Goal: Transaction & Acquisition: Purchase product/service

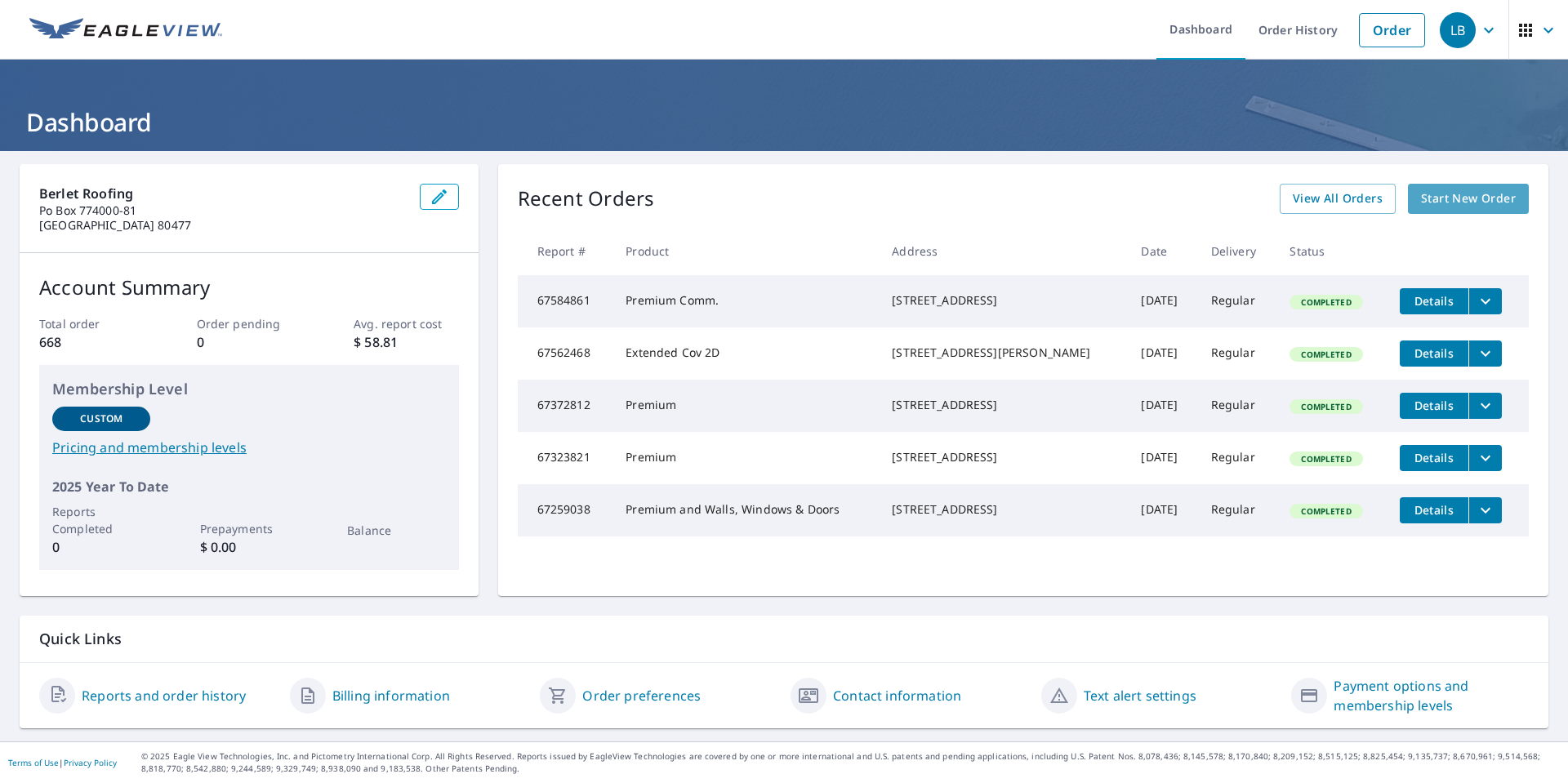
click at [1428, 208] on span "Start New Order" at bounding box center [1469, 199] width 95 height 20
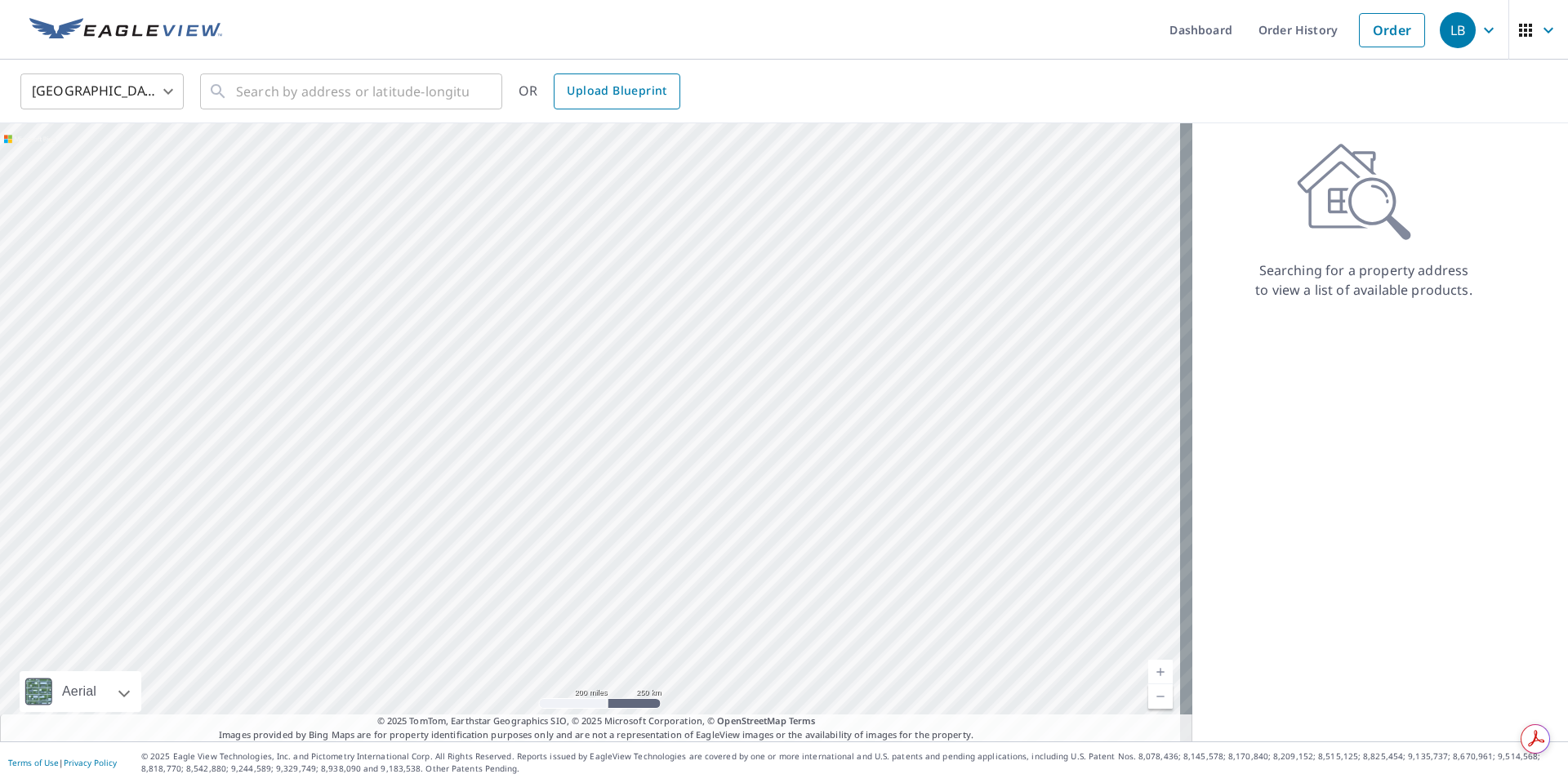
click at [600, 108] on link "Upload Blueprint" at bounding box center [616, 91] width 126 height 36
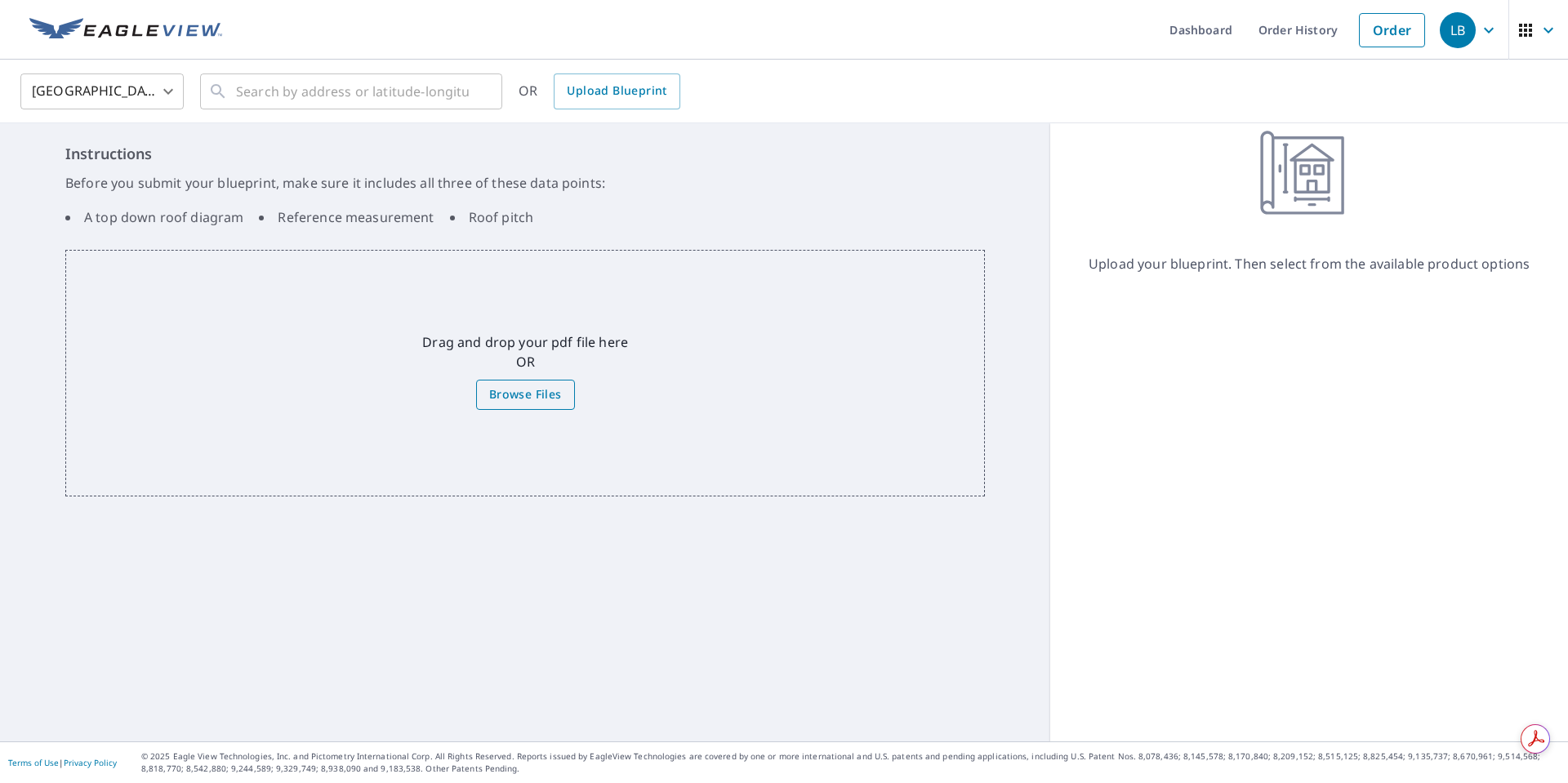
click at [535, 396] on span "Browse Files" at bounding box center [526, 395] width 73 height 20
click at [0, 0] on input "Browse Files" at bounding box center [0, 0] width 0 height 0
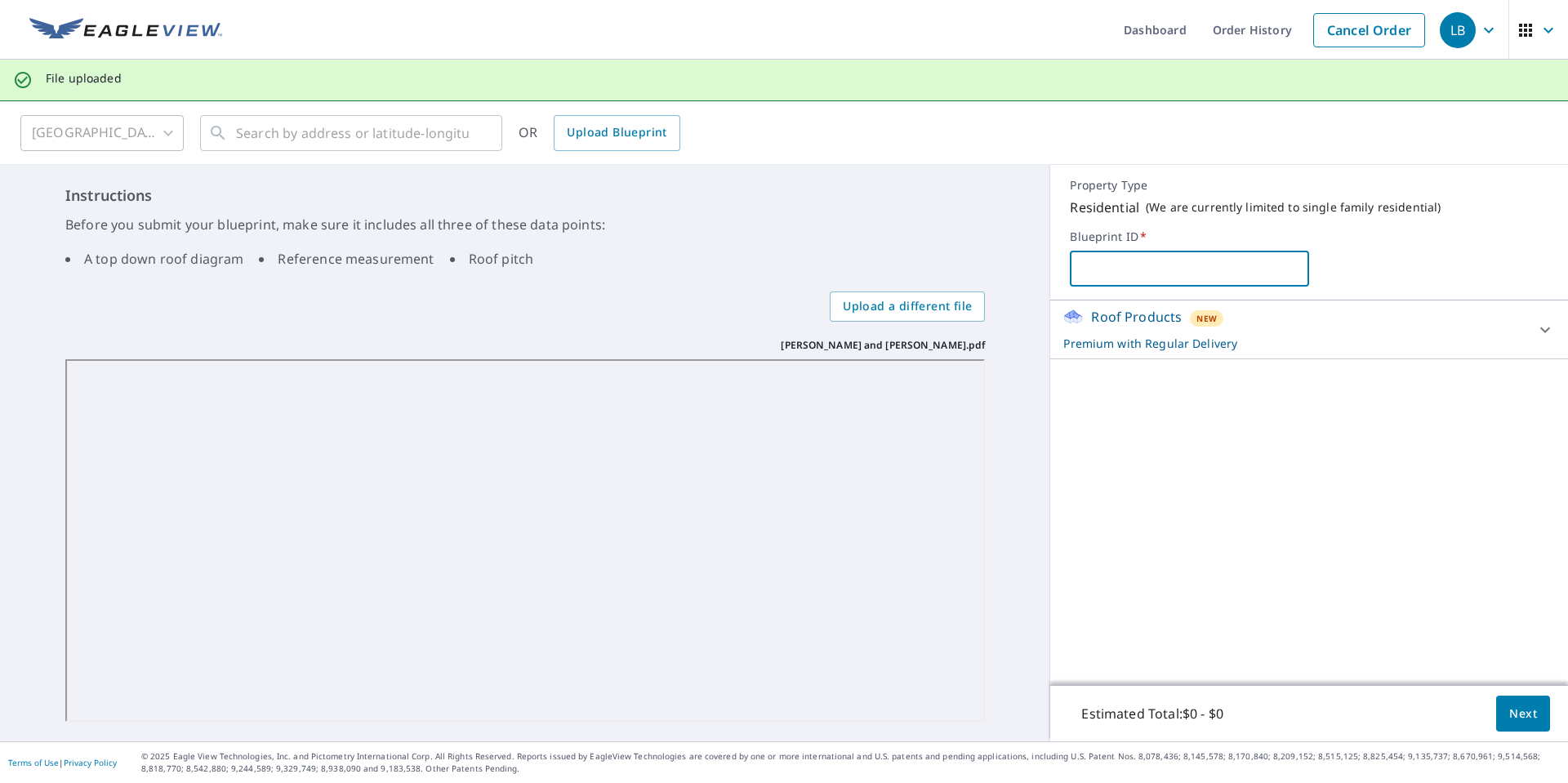
click at [1112, 263] on input "text" at bounding box center [1189, 269] width 239 height 46
type input "[PERSON_NAME] and [PERSON_NAME]"
click at [1511, 714] on span "Next" at bounding box center [1522, 714] width 27 height 20
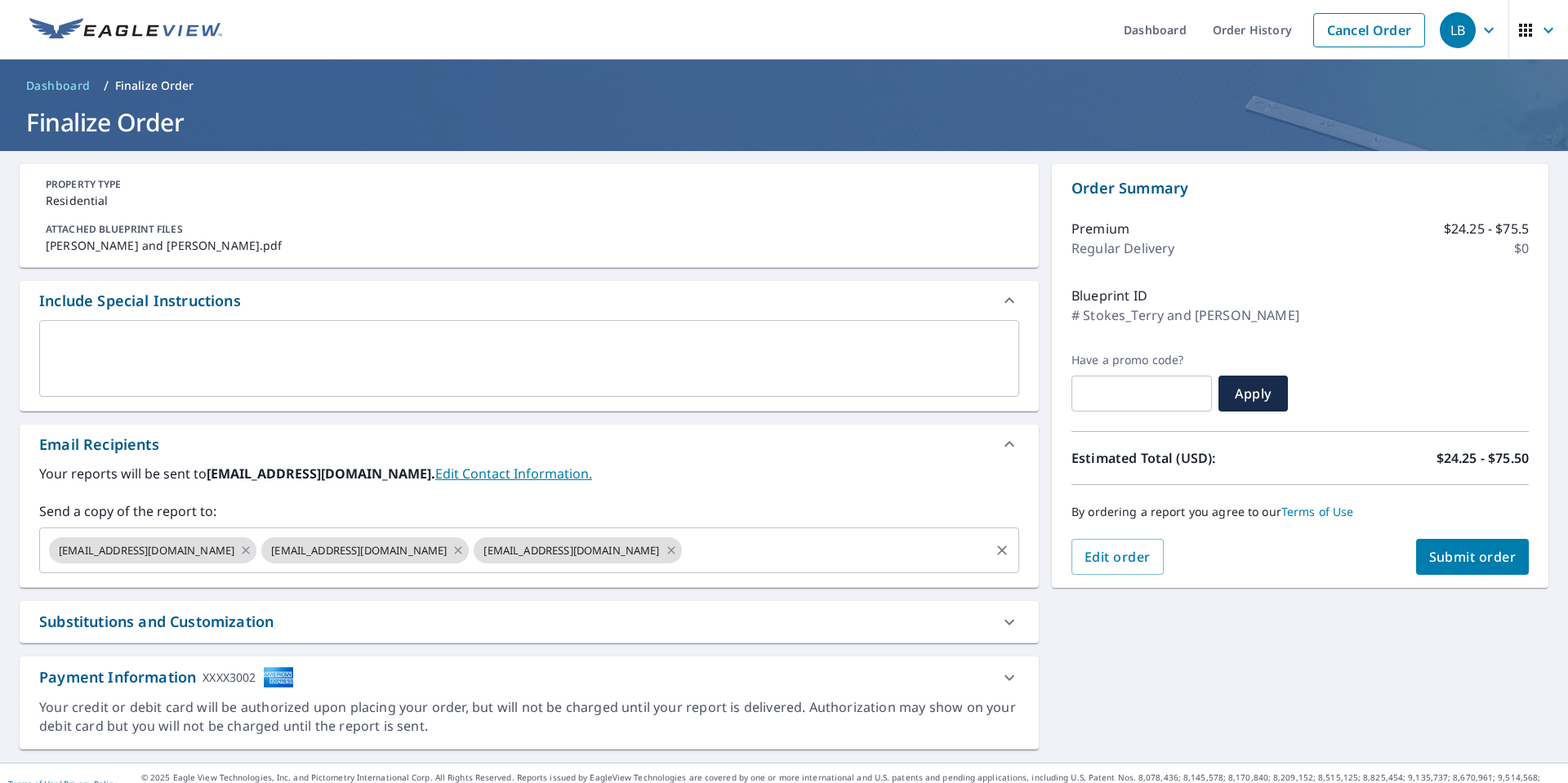
click at [667, 550] on icon at bounding box center [671, 550] width 7 height 7
checkbox input "true"
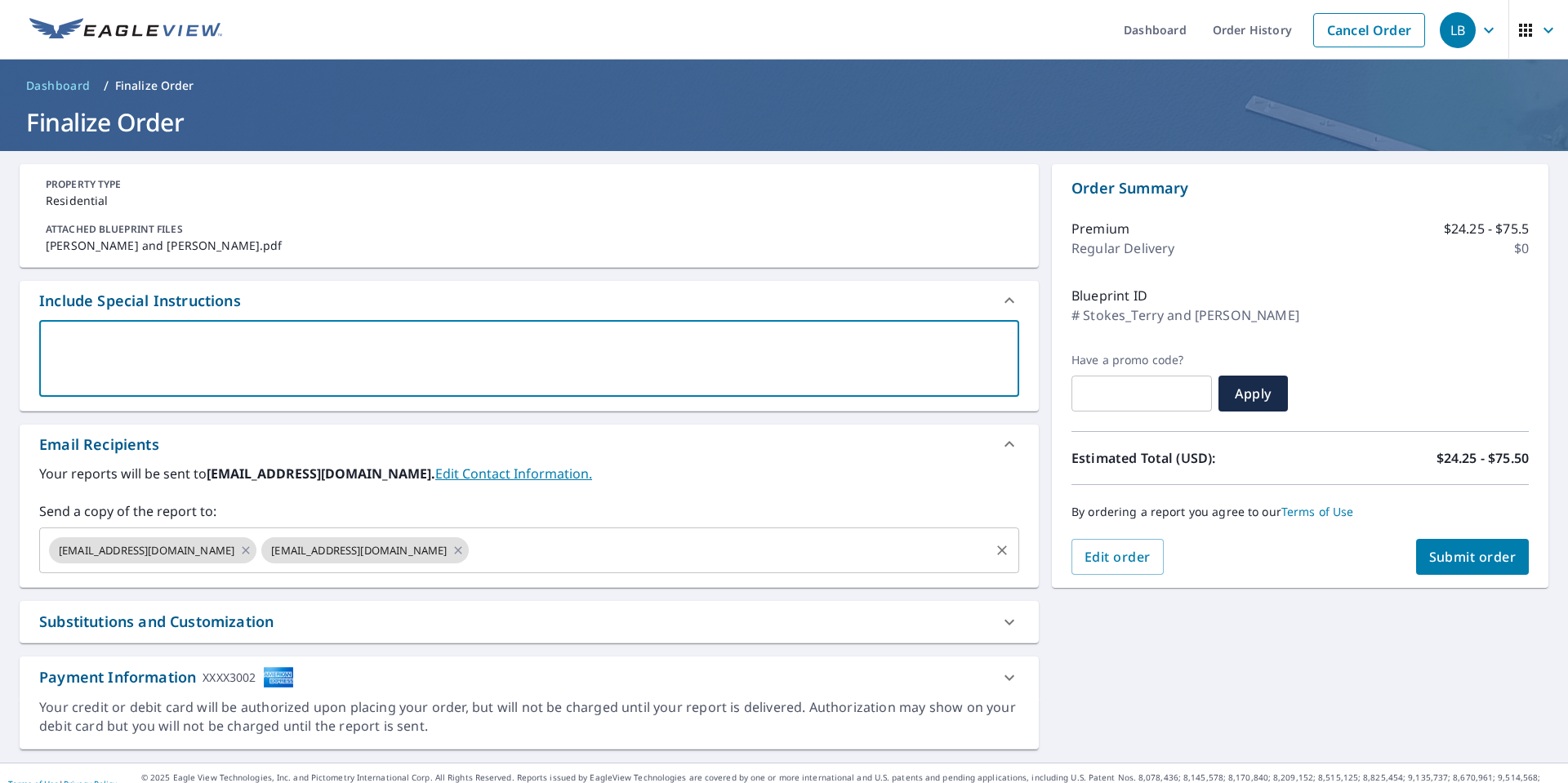
click at [200, 367] on textarea at bounding box center [530, 358] width 957 height 46
type textarea "A"
type textarea "x"
checkbox input "true"
type textarea "Al"
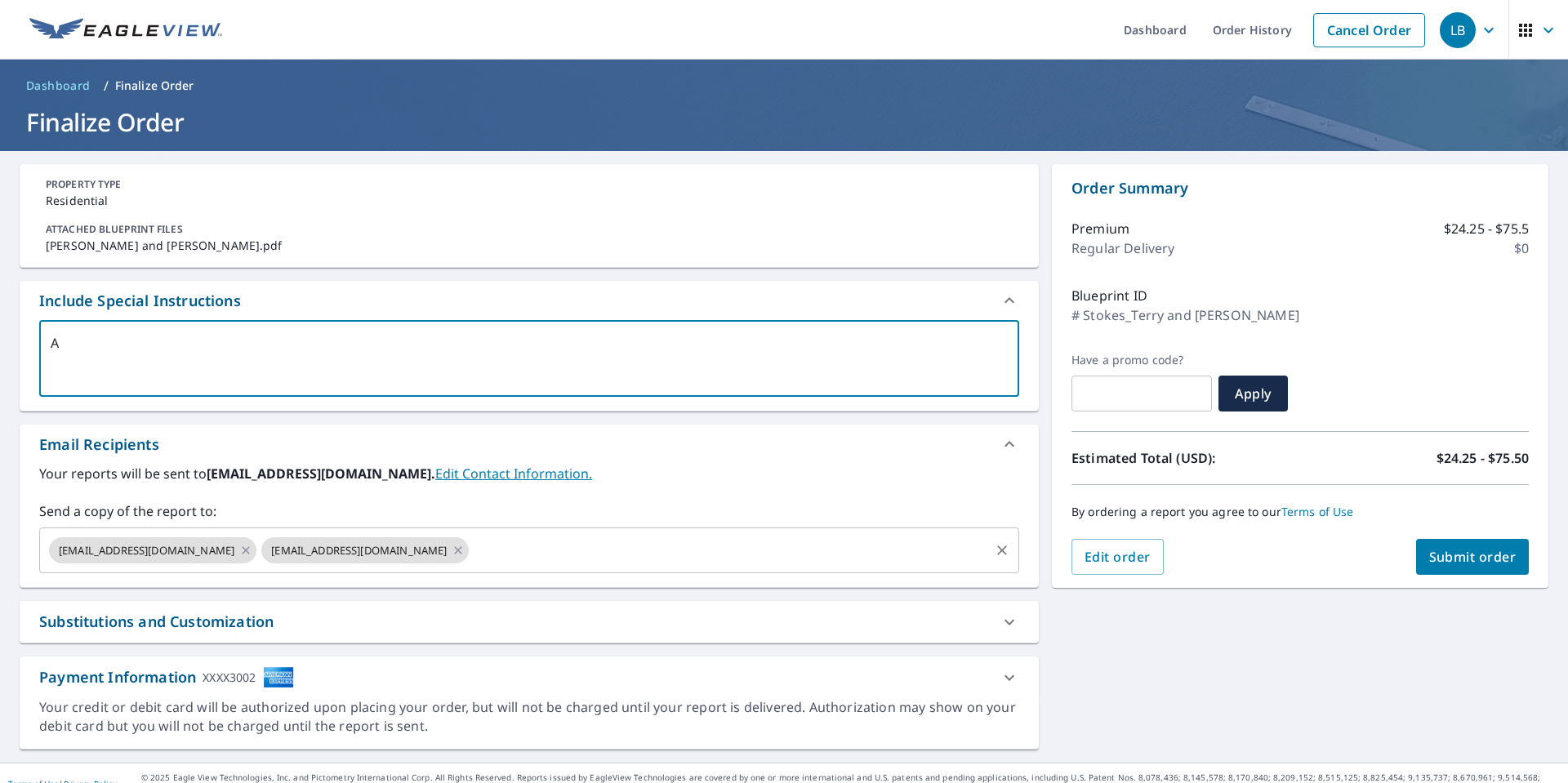
type textarea "x"
checkbox input "true"
type textarea "All"
type textarea "x"
checkbox input "true"
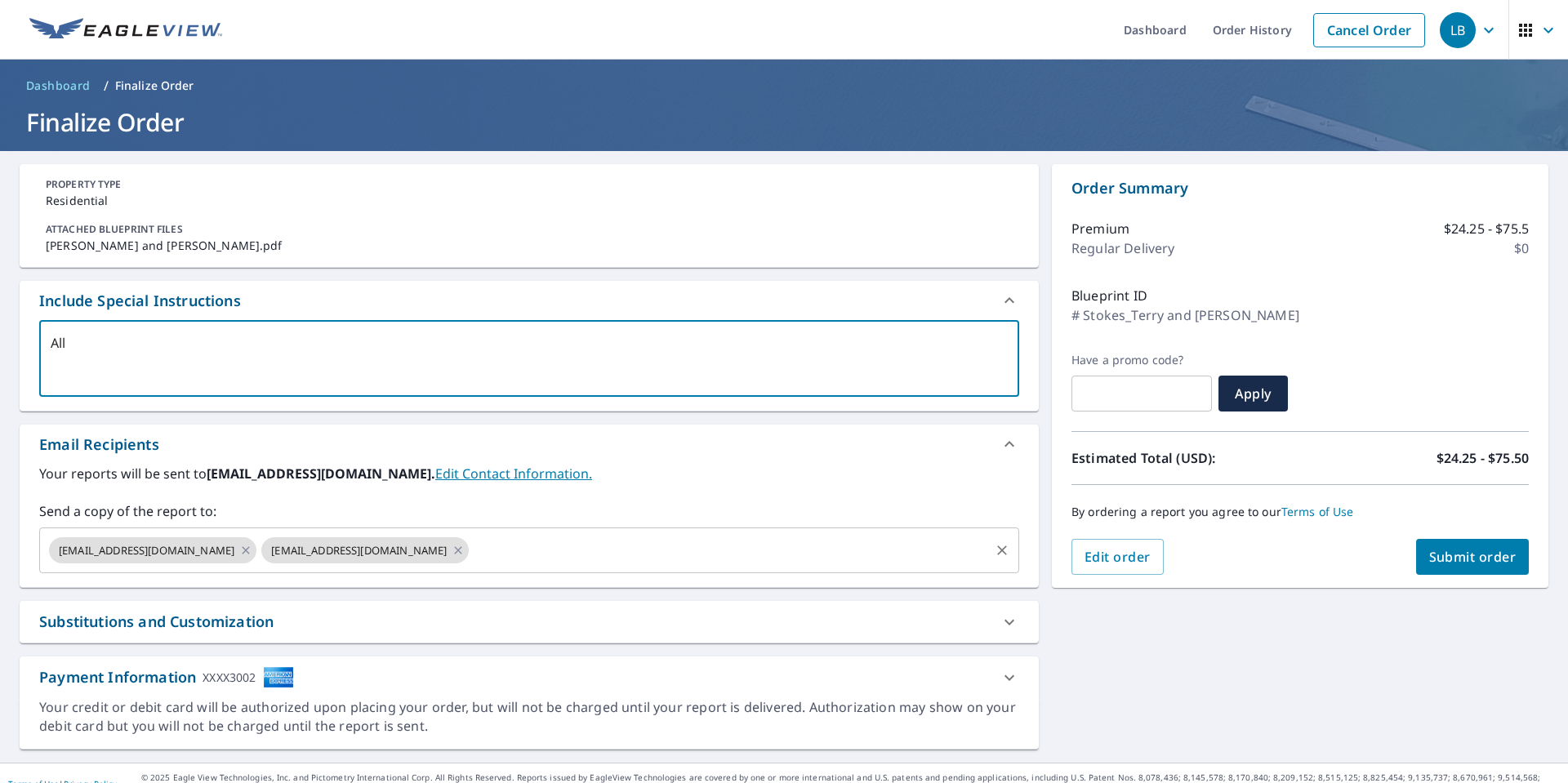
type textarea "All"
type textarea "x"
checkbox input "true"
type textarea "All r"
type textarea "x"
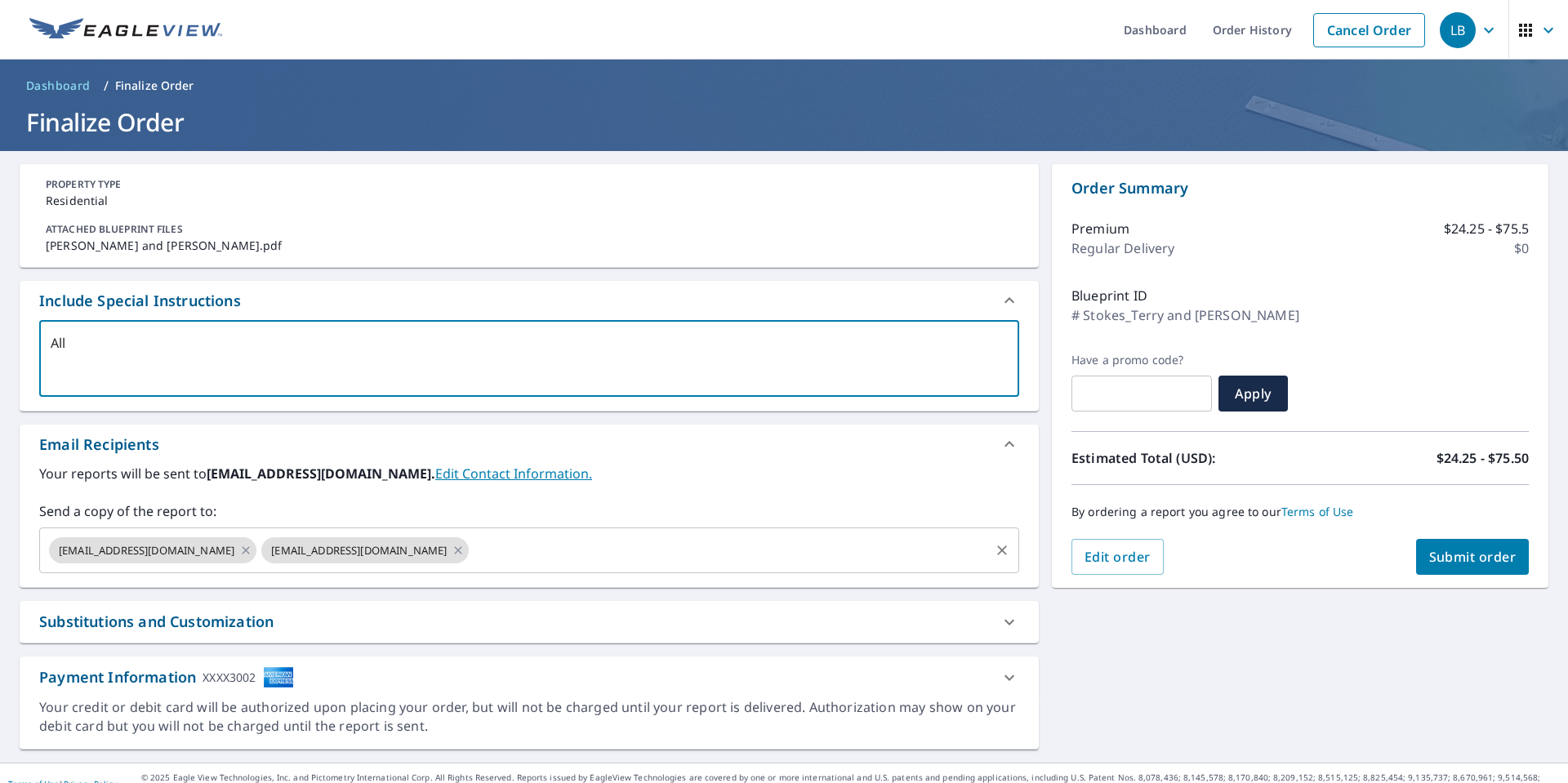
checkbox input "true"
type textarea "All re"
type textarea "x"
checkbox input "true"
type textarea "All rel"
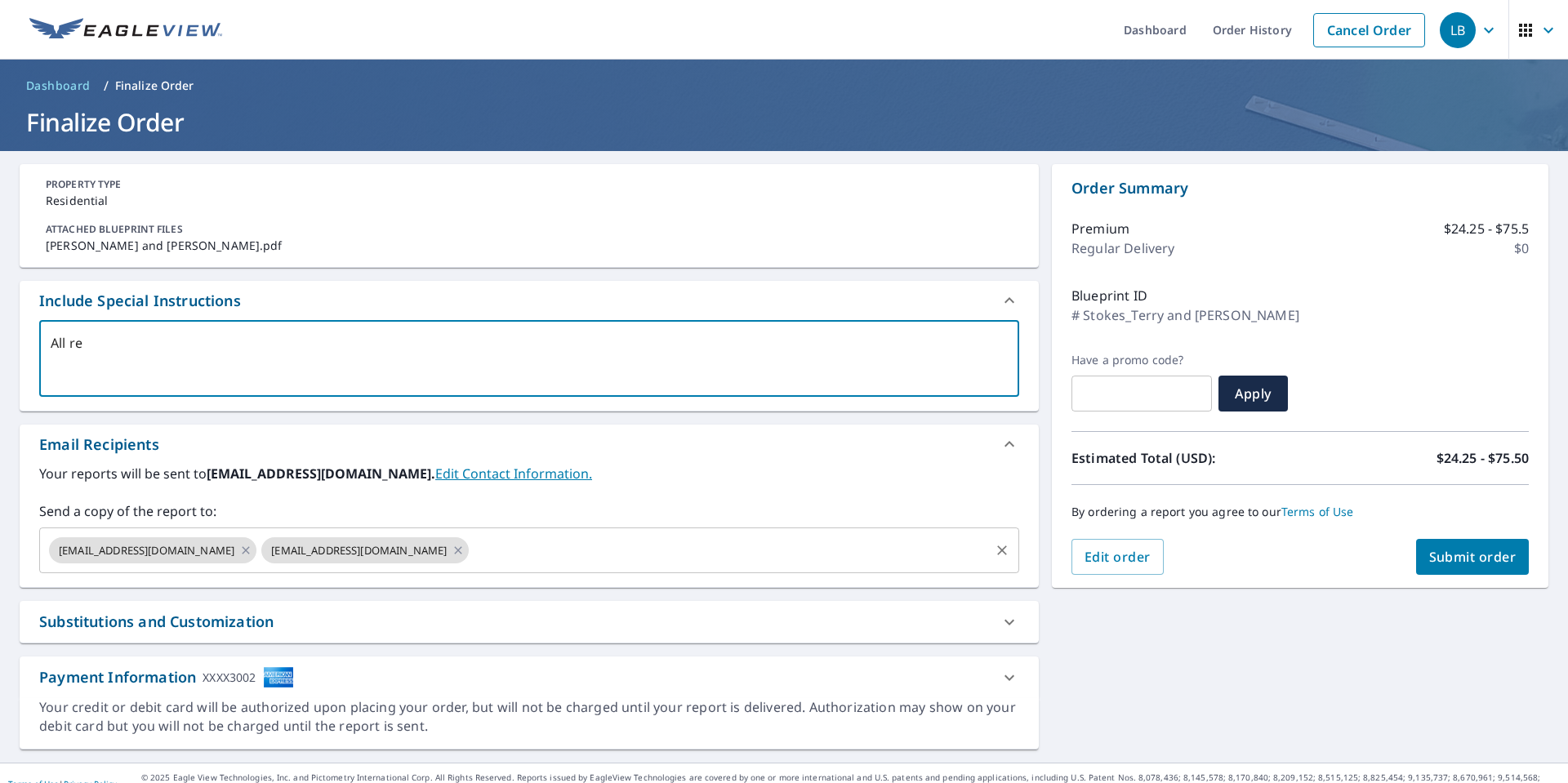
type textarea "x"
checkbox input "true"
type textarea "All rele"
type textarea "x"
checkbox input "true"
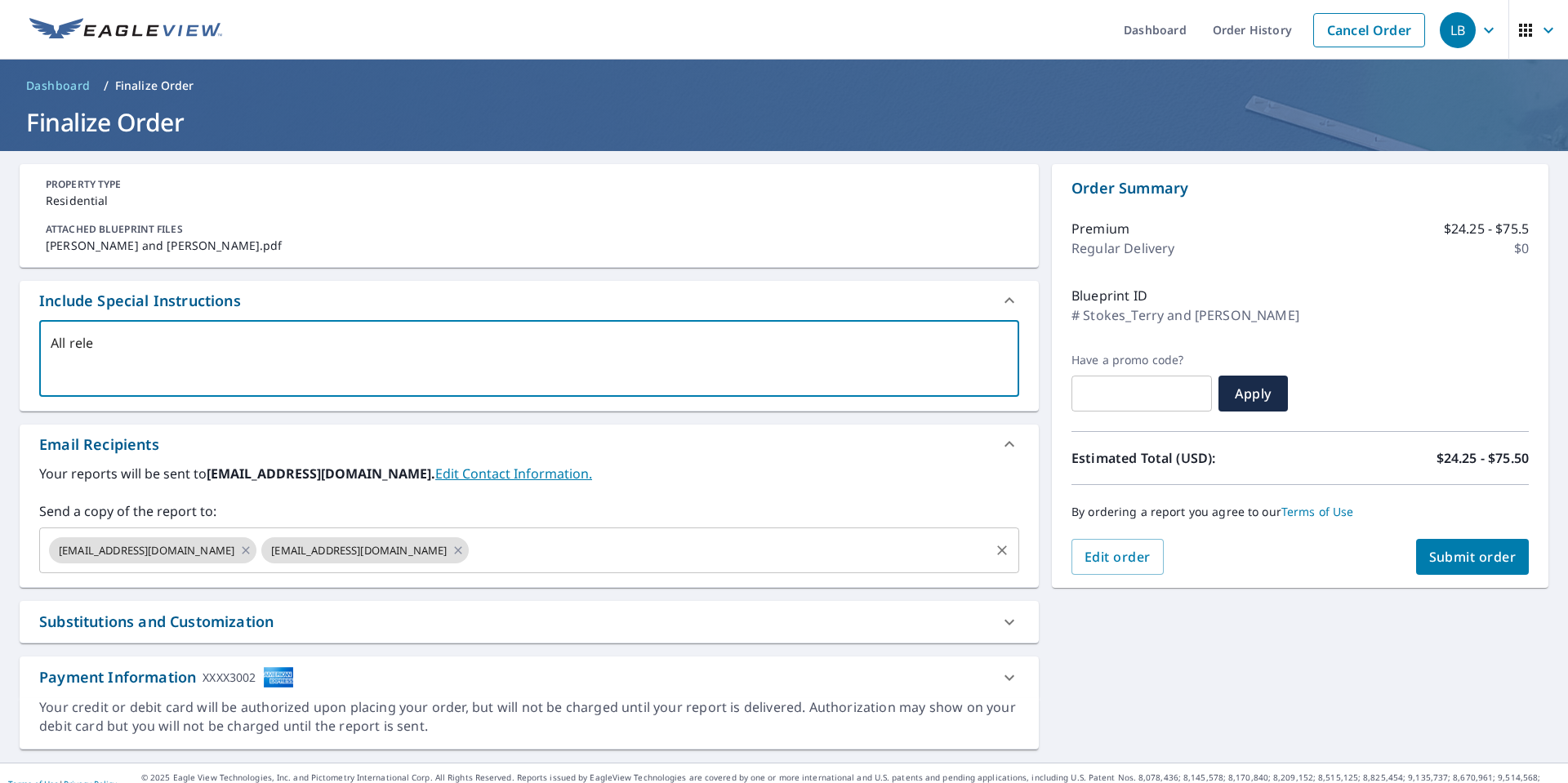
type textarea "All relev"
type textarea "x"
checkbox input "true"
type textarea "All releva"
type textarea "x"
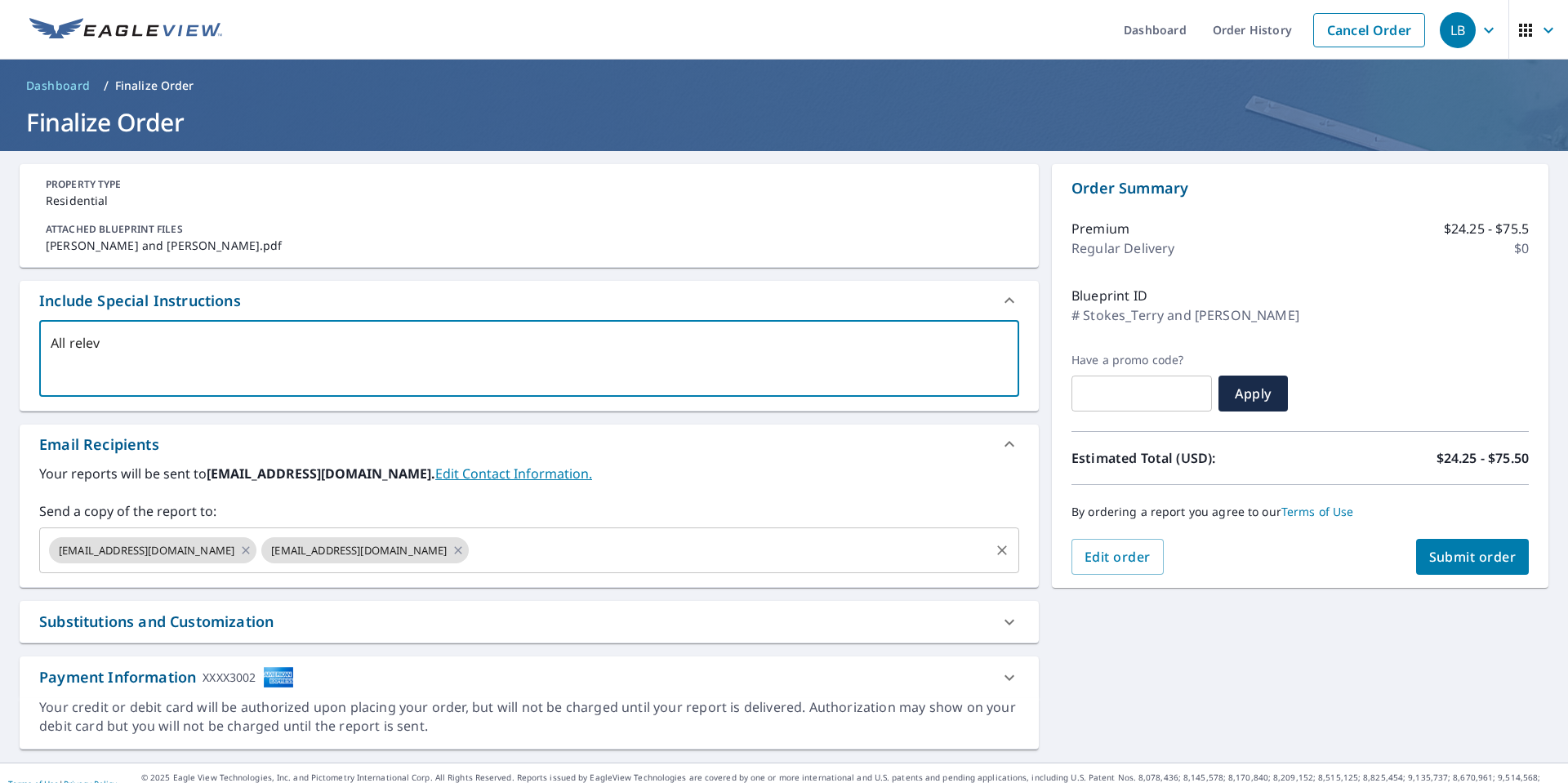
checkbox input "true"
type textarea "All relevan"
type textarea "x"
checkbox input "true"
type textarea "All relevant"
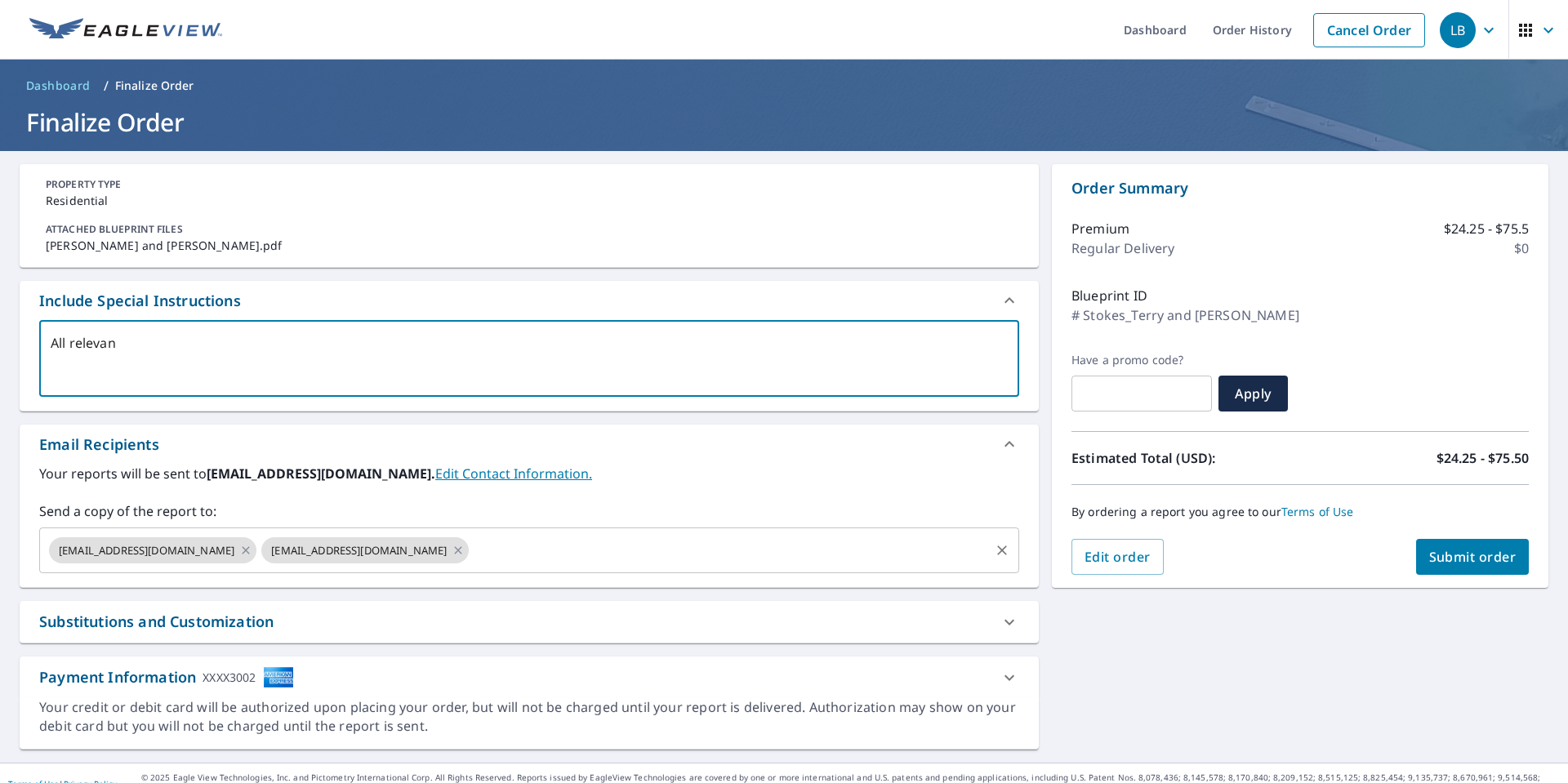
type textarea "x"
checkbox input "true"
type textarea "All relevant"
type textarea "x"
checkbox input "true"
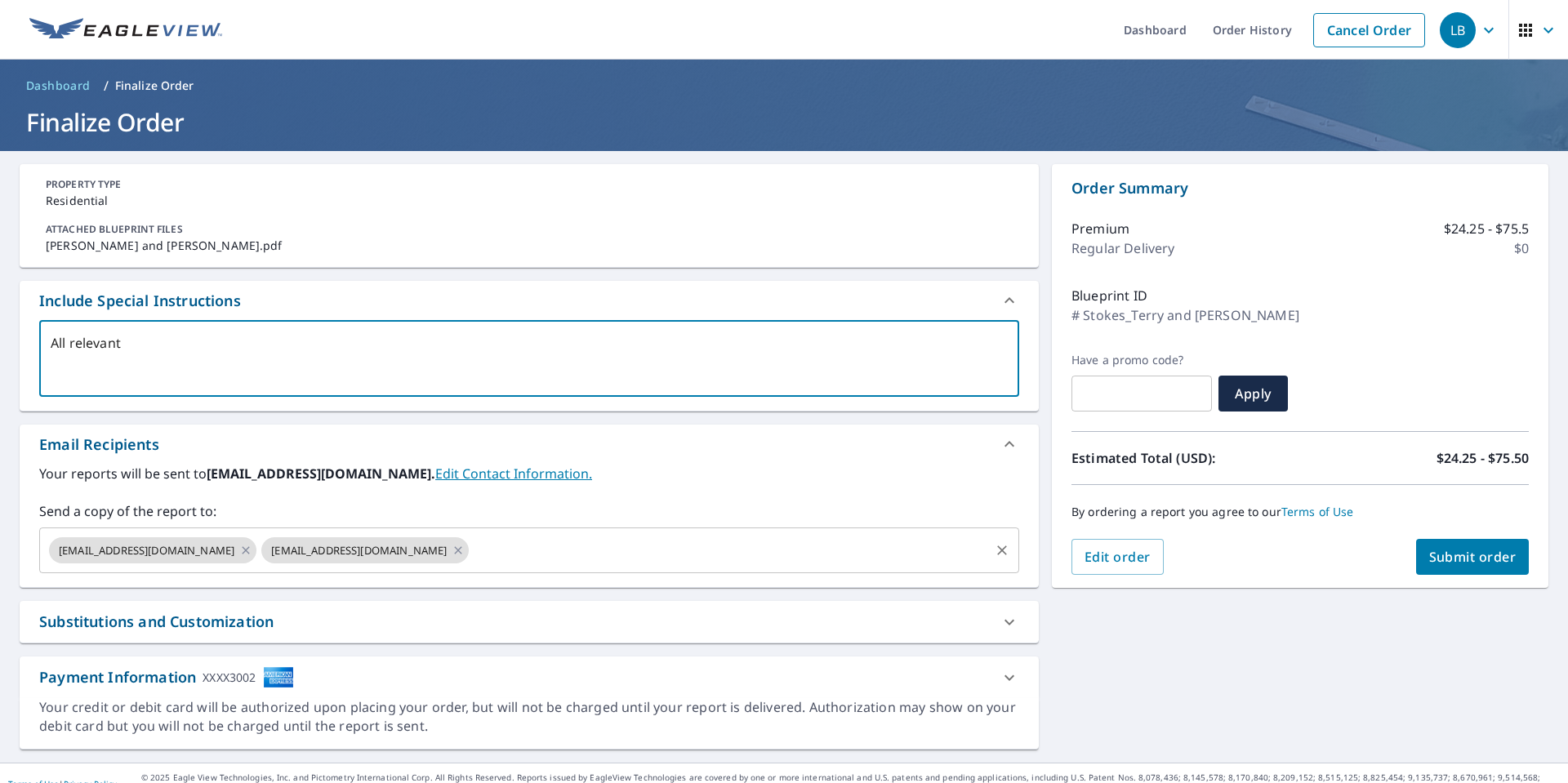
type textarea "All relevant p"
type textarea "x"
checkbox input "true"
type textarea "All relevant pa"
type textarea "x"
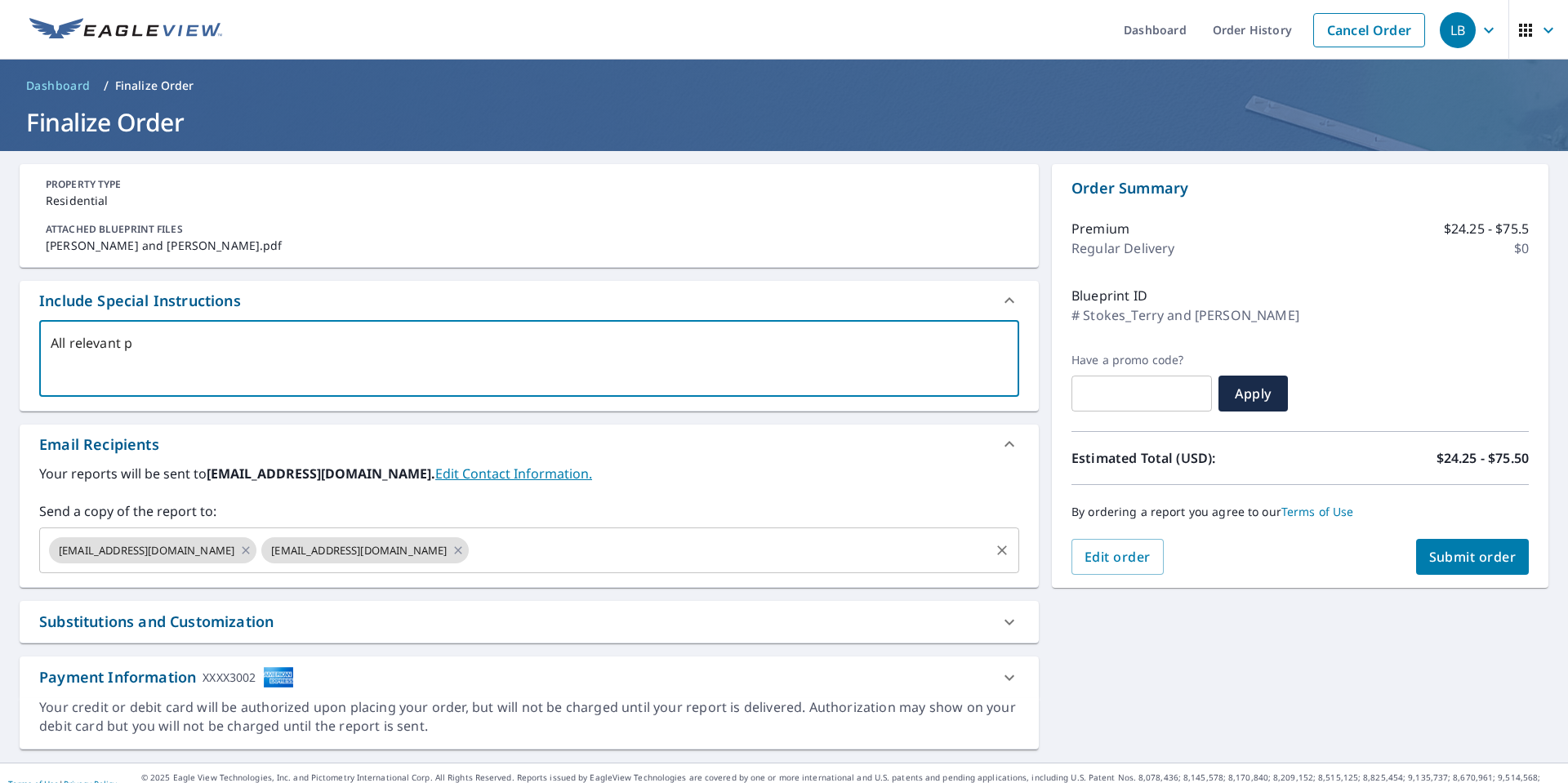
checkbox input "true"
type textarea "All relevant pag"
type textarea "x"
checkbox input "true"
type textarea "All relevant page"
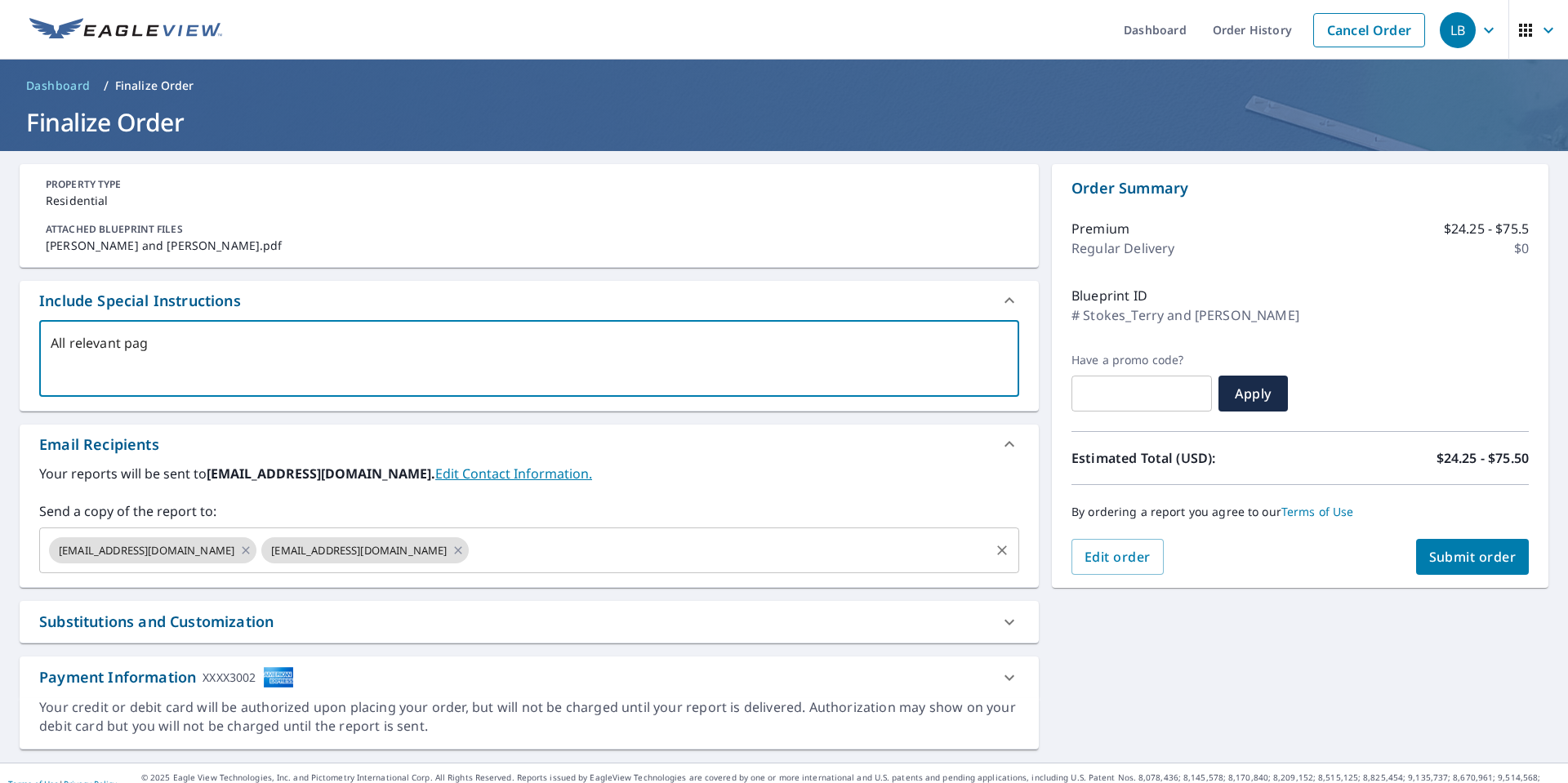
type textarea "x"
checkbox input "true"
type textarea "All relevant pages"
type textarea "x"
checkbox input "true"
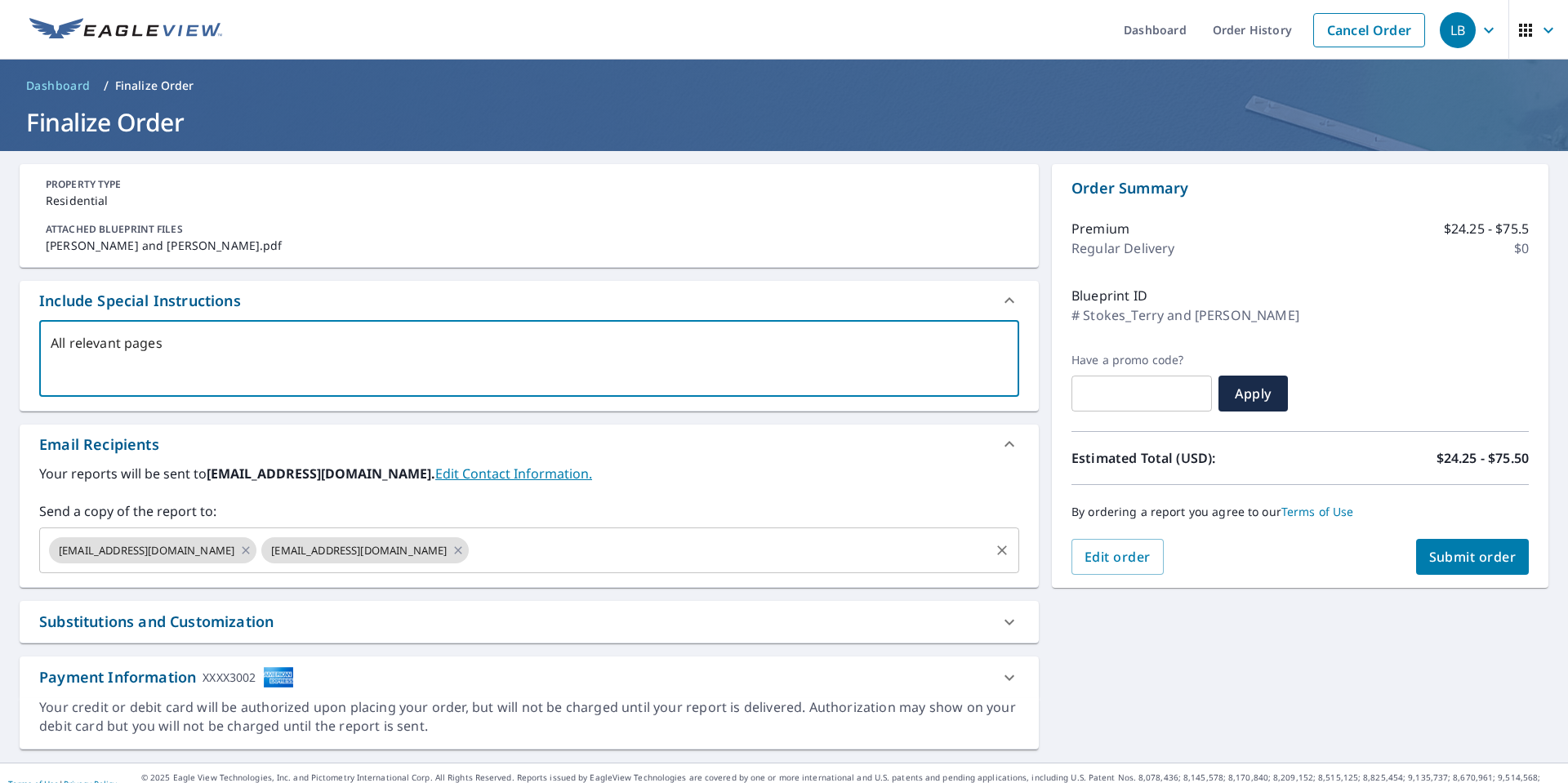
type textarea "All relevant pages"
type textarea "x"
checkbox input "true"
type textarea "All relevant pages i"
type textarea "x"
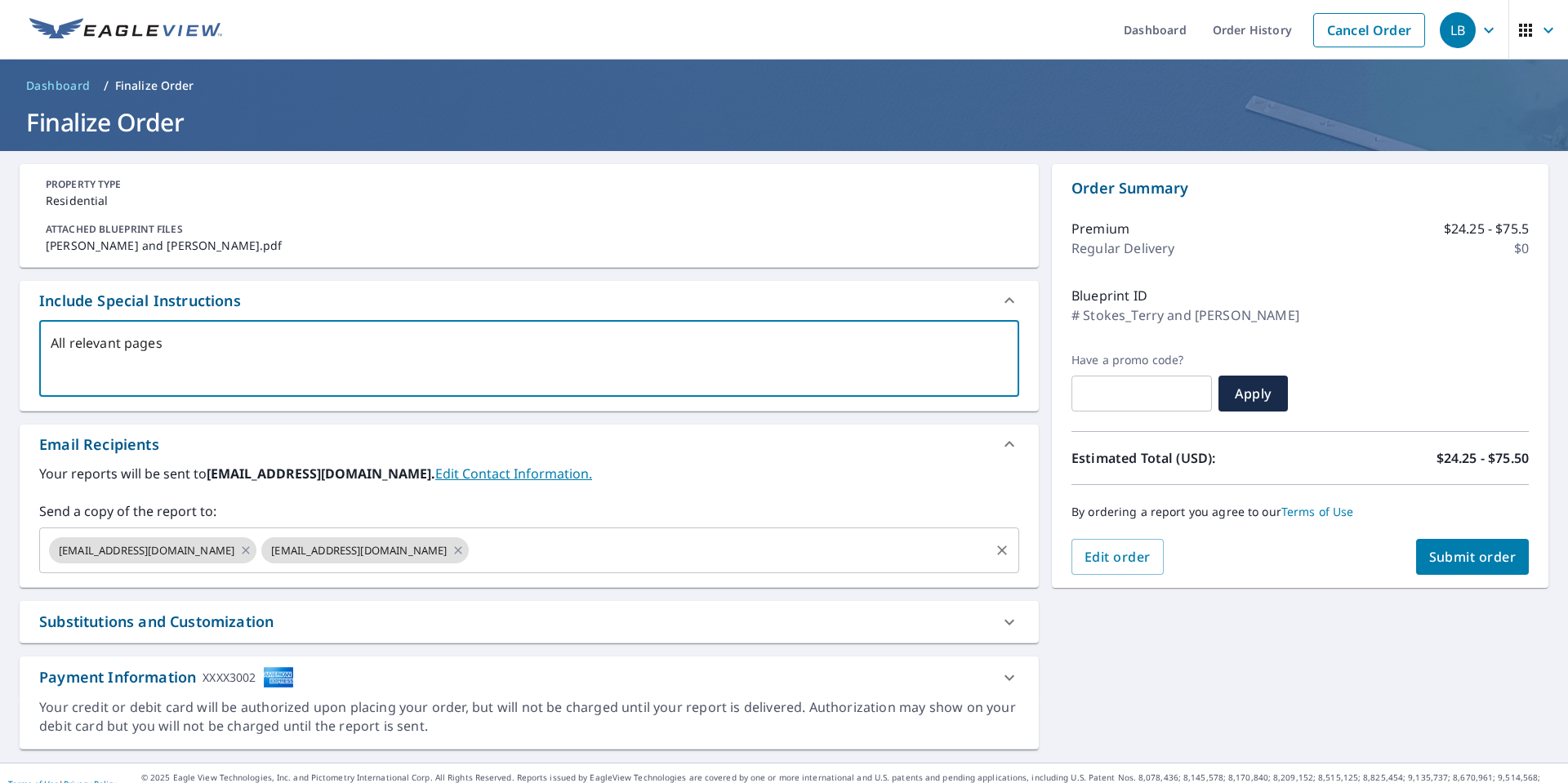
checkbox input "true"
type textarea "All relevant pages in"
type textarea "x"
checkbox input "true"
type textarea "All relevant pages inc"
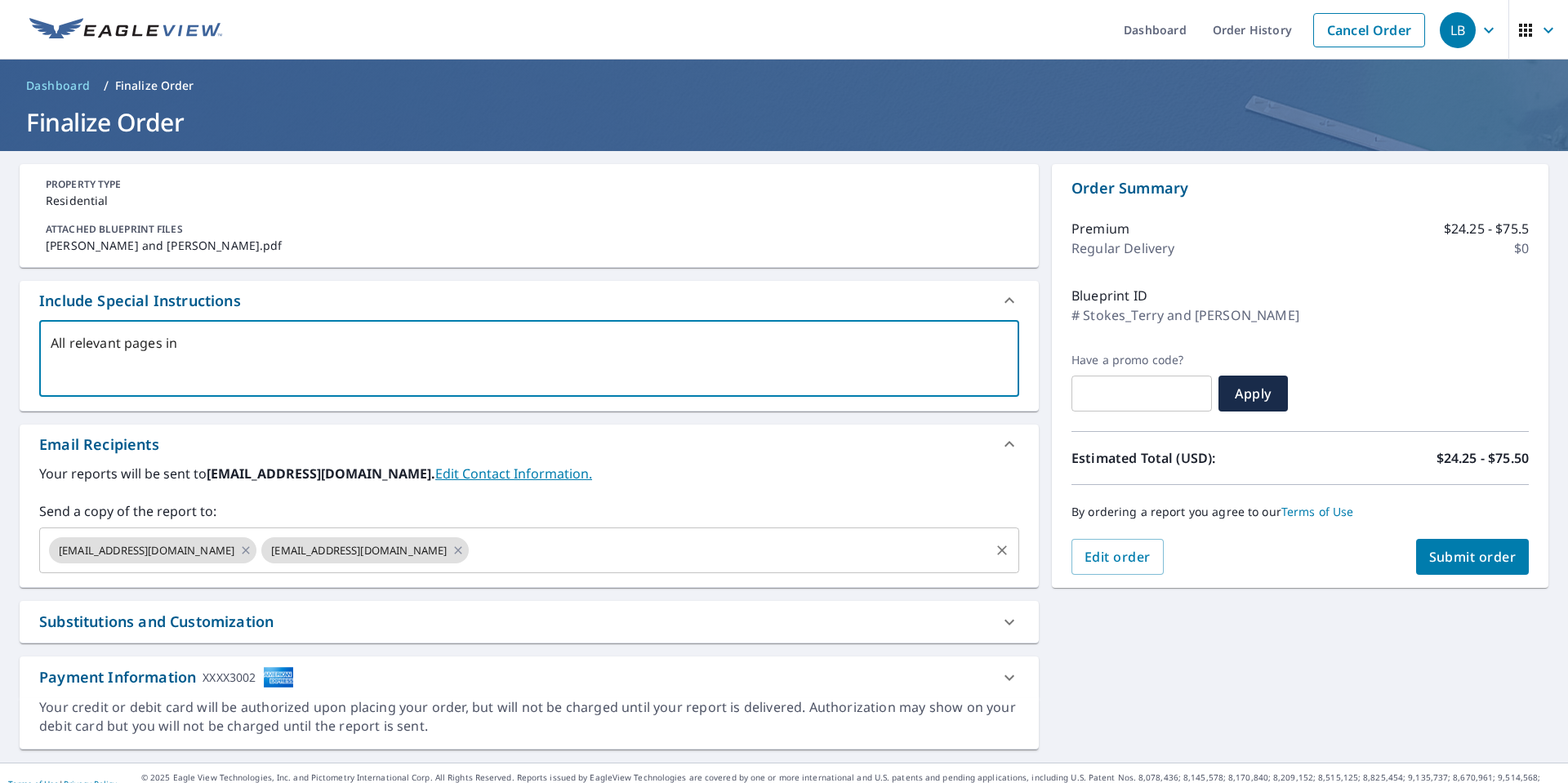
type textarea "x"
checkbox input "true"
type textarea "All relevant pages incl"
type textarea "x"
checkbox input "true"
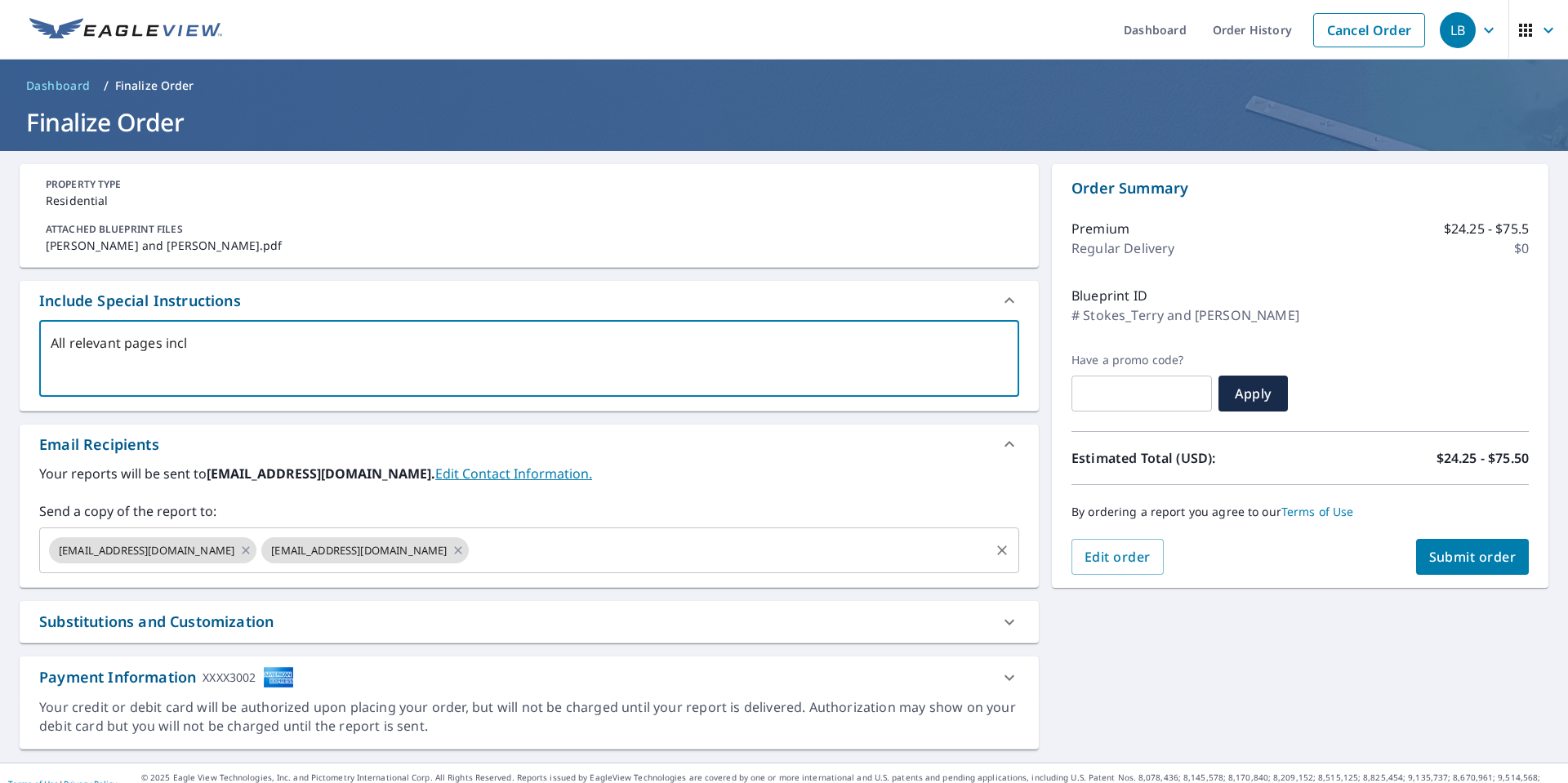
type textarea "All relevant pages inclu"
type textarea "x"
checkbox input "true"
type textarea "All relevant pages includ"
type textarea "x"
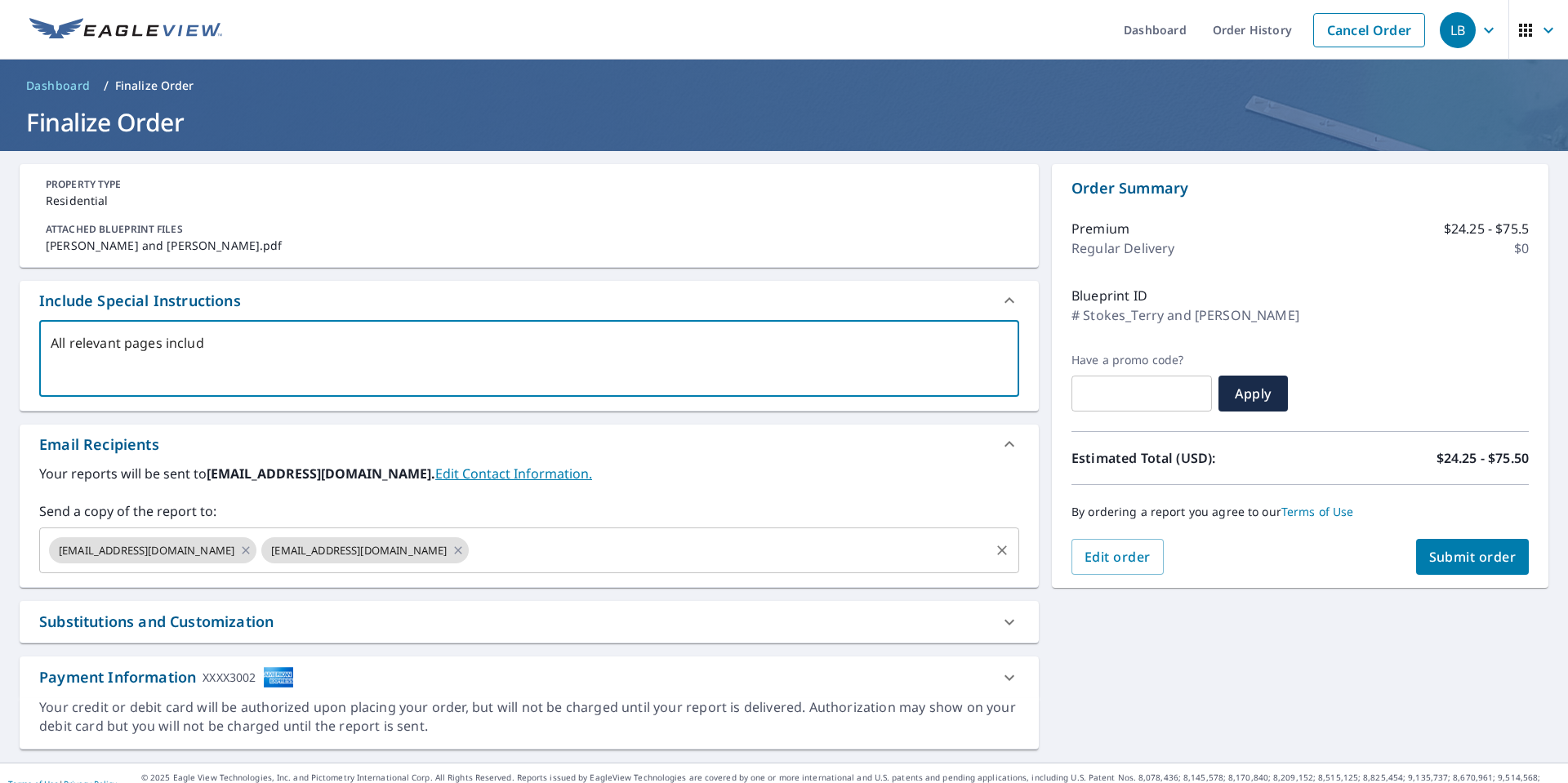
checkbox input "true"
type textarea "All relevant pages include"
type textarea "x"
checkbox input "true"
type textarea "All relevant pages included"
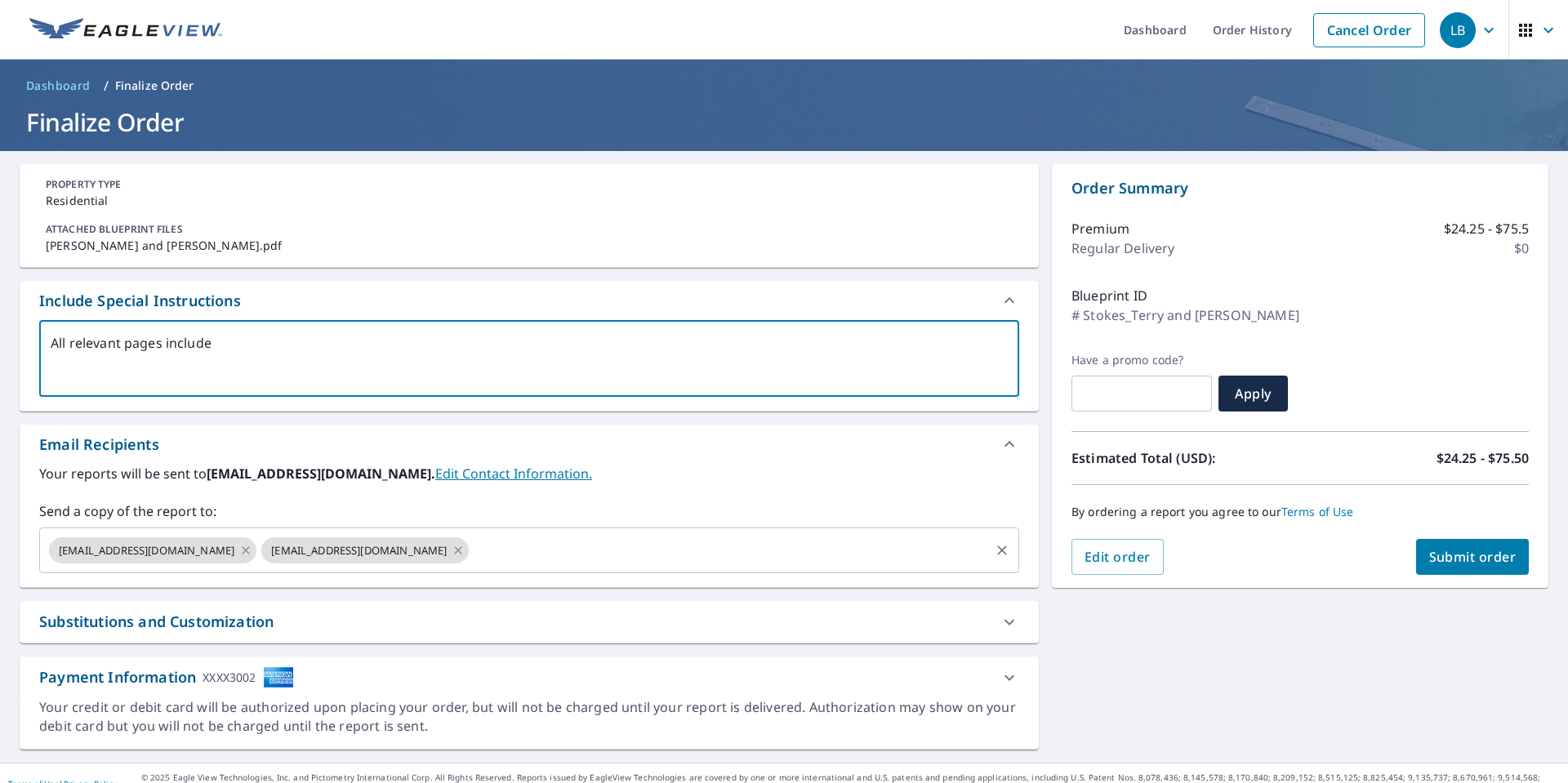
type textarea "x"
checkbox input "true"
type textarea "All relevant pages included"
type textarea "x"
checkbox input "true"
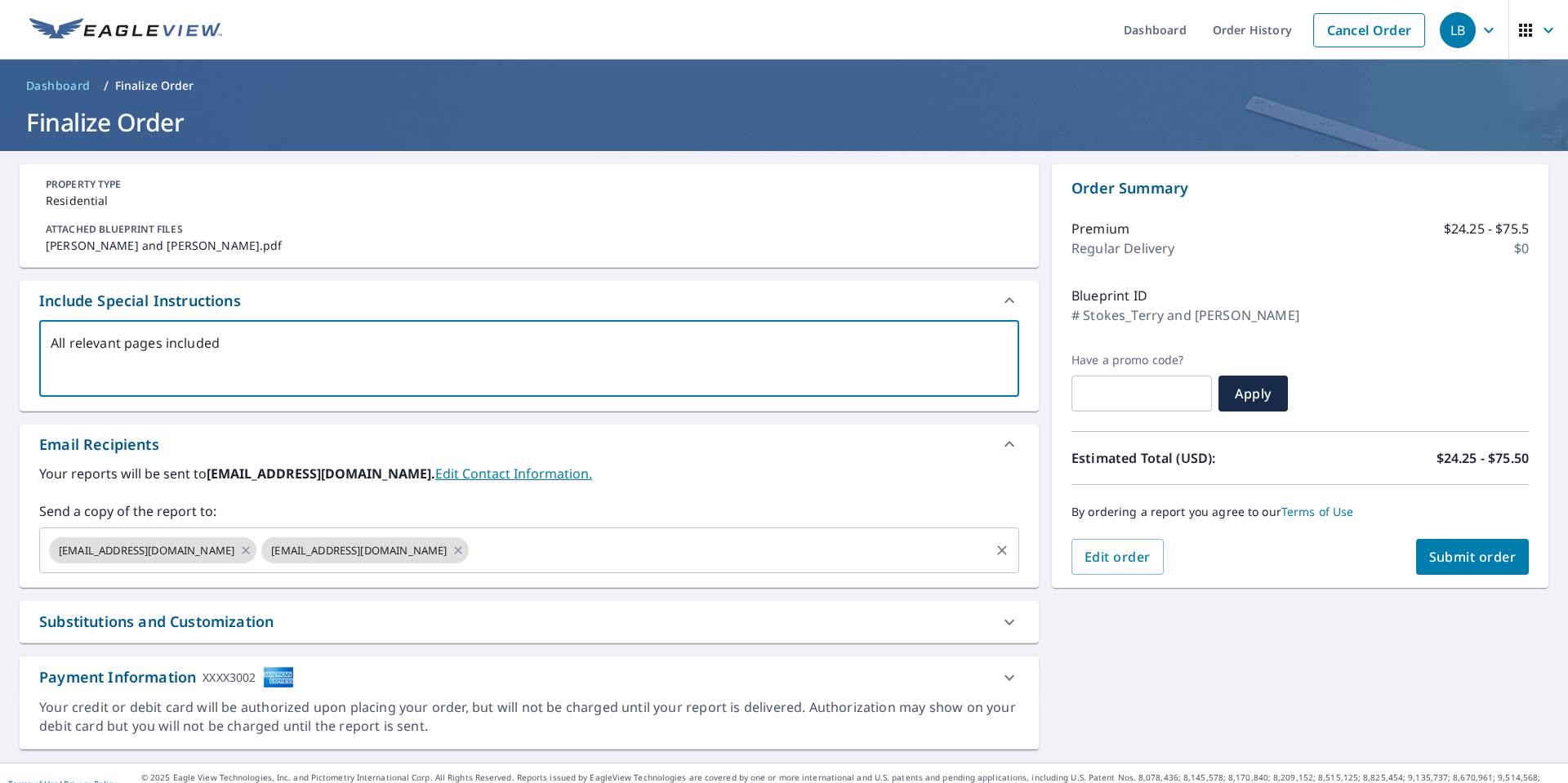
type textarea "All relevant pages included s"
type textarea "x"
checkbox input "true"
type textarea "All relevant pages included sh"
type textarea "x"
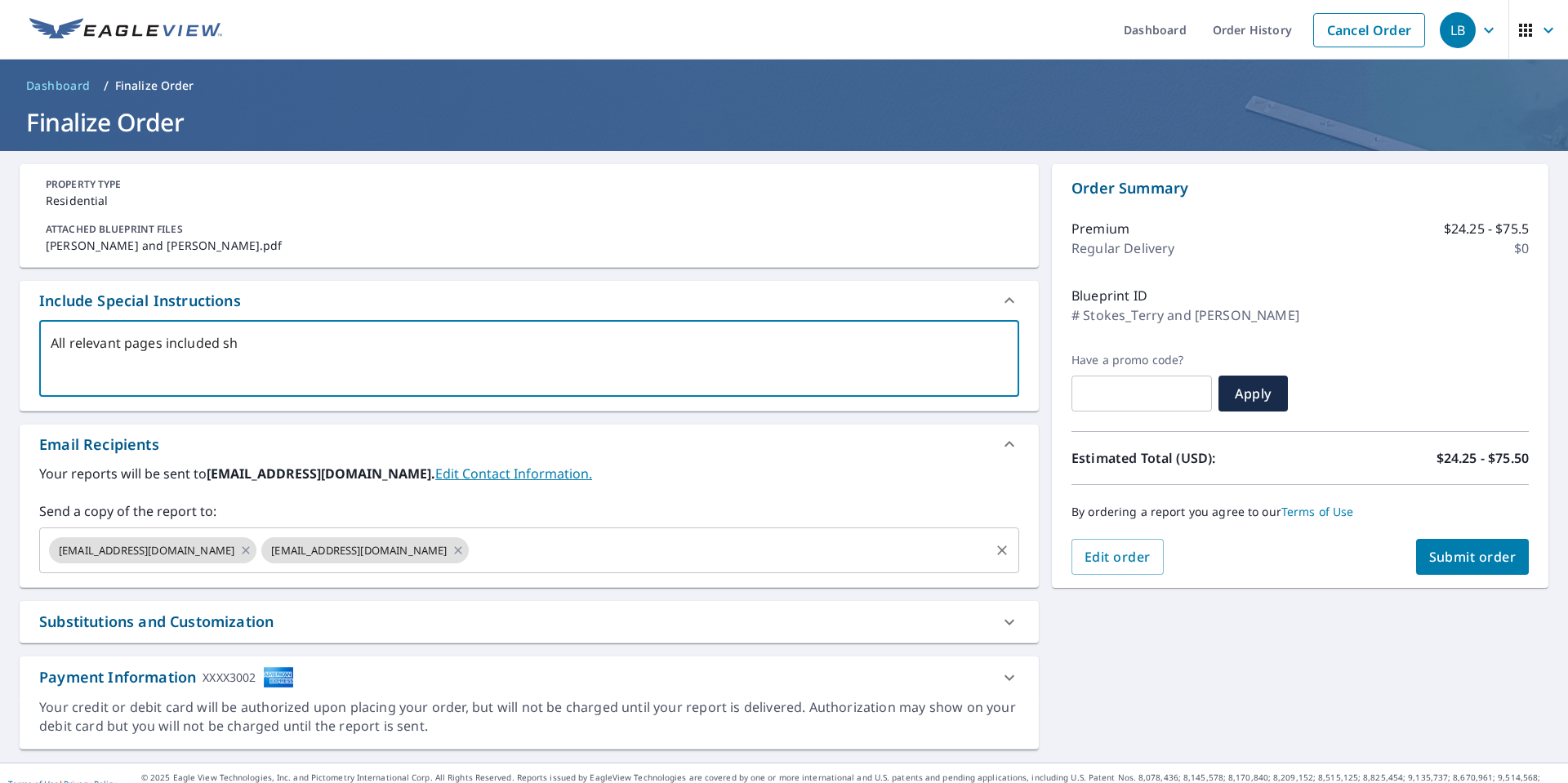
checkbox input "true"
type textarea "All relevant pages included sho"
type textarea "x"
checkbox input "true"
type textarea "All relevant pages included show"
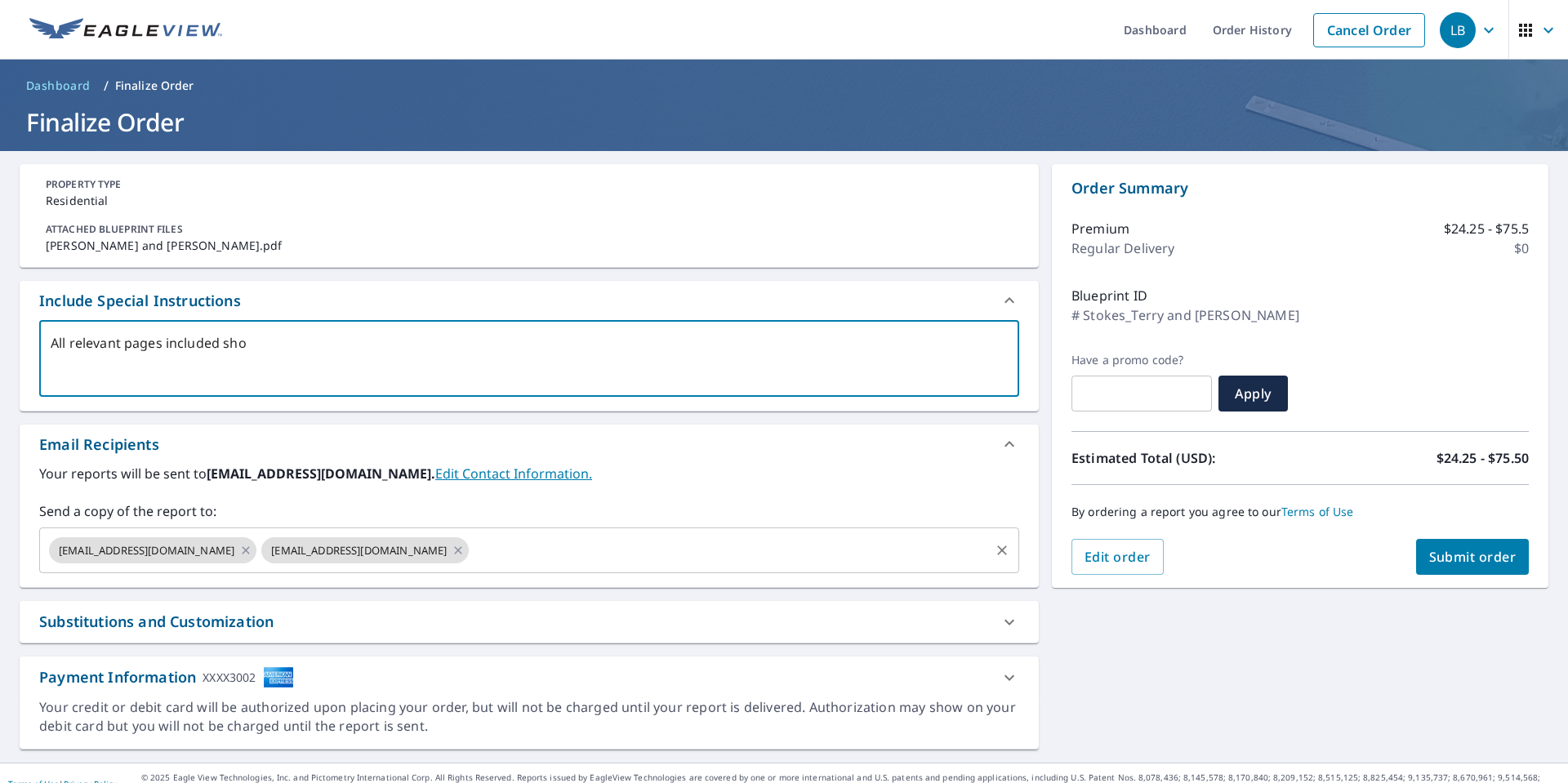
type textarea "x"
checkbox input "true"
type textarea "All relevant pages included show"
type textarea "x"
checkbox input "true"
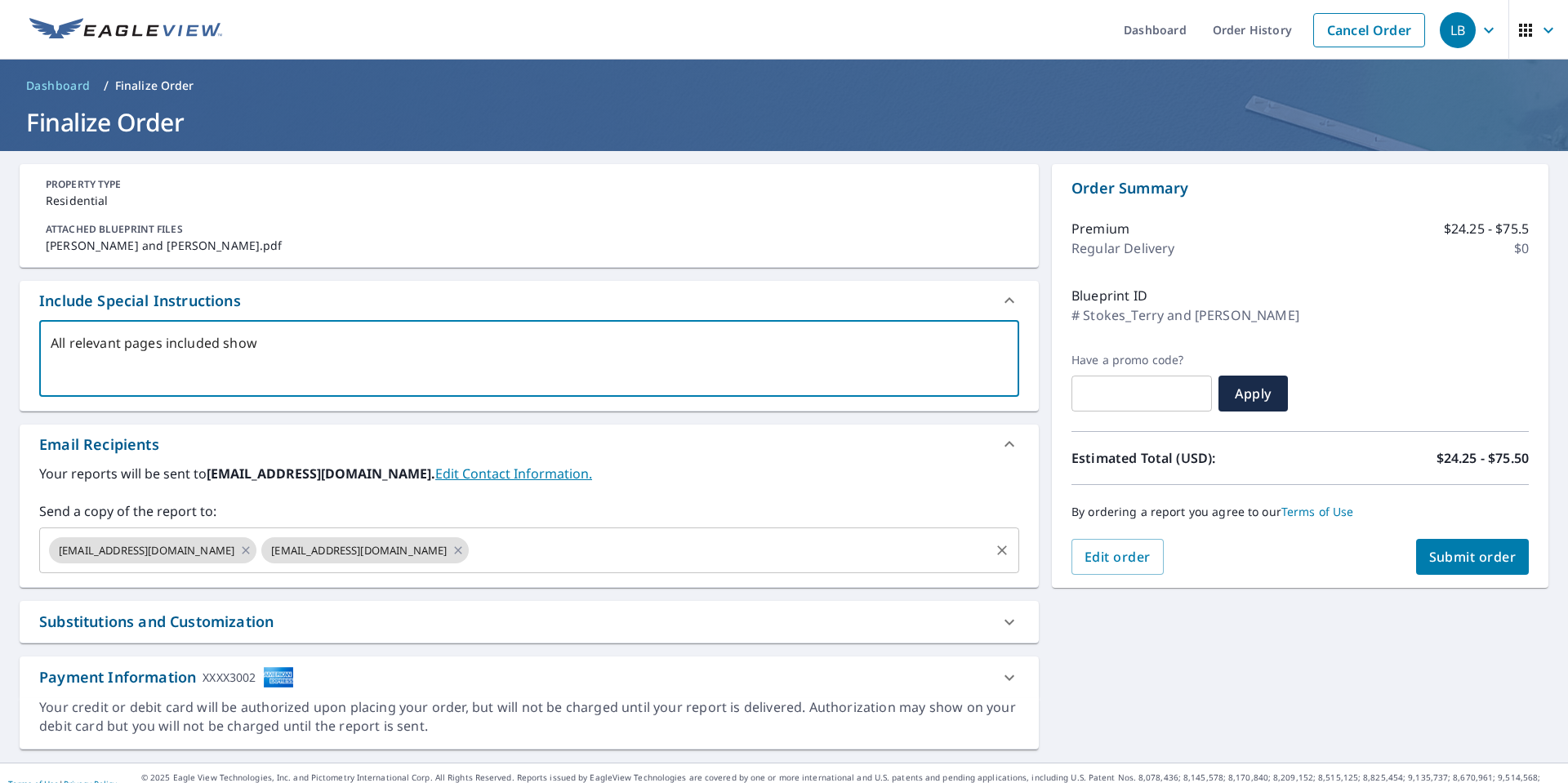
type textarea "All relevant pages included show t"
type textarea "x"
checkbox input "true"
type textarea "All relevant pages included show th"
type textarea "x"
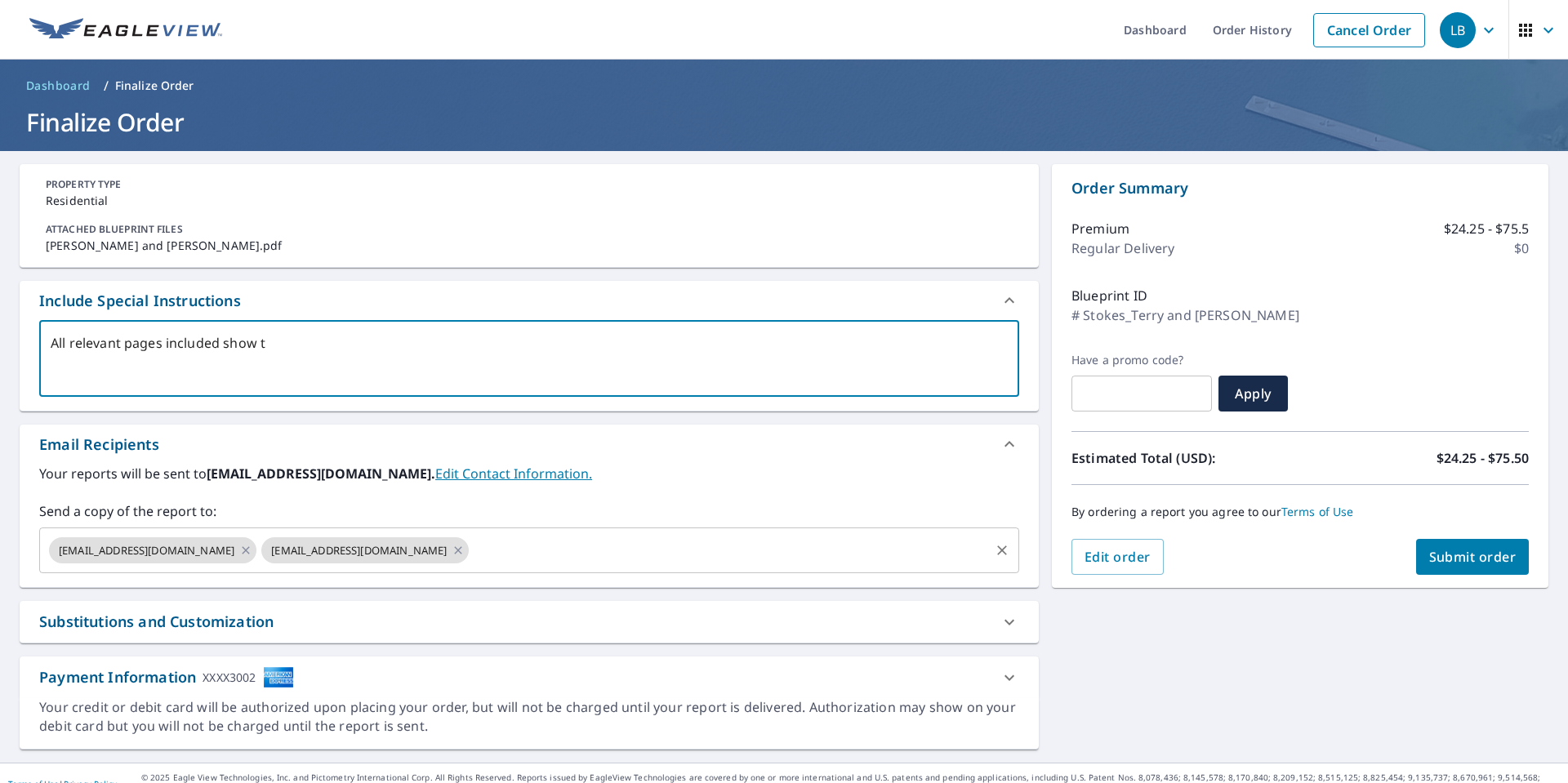
checkbox input "true"
type textarea "All relevant pages included show the"
type textarea "x"
checkbox input "true"
type textarea "All relevant pages included show the"
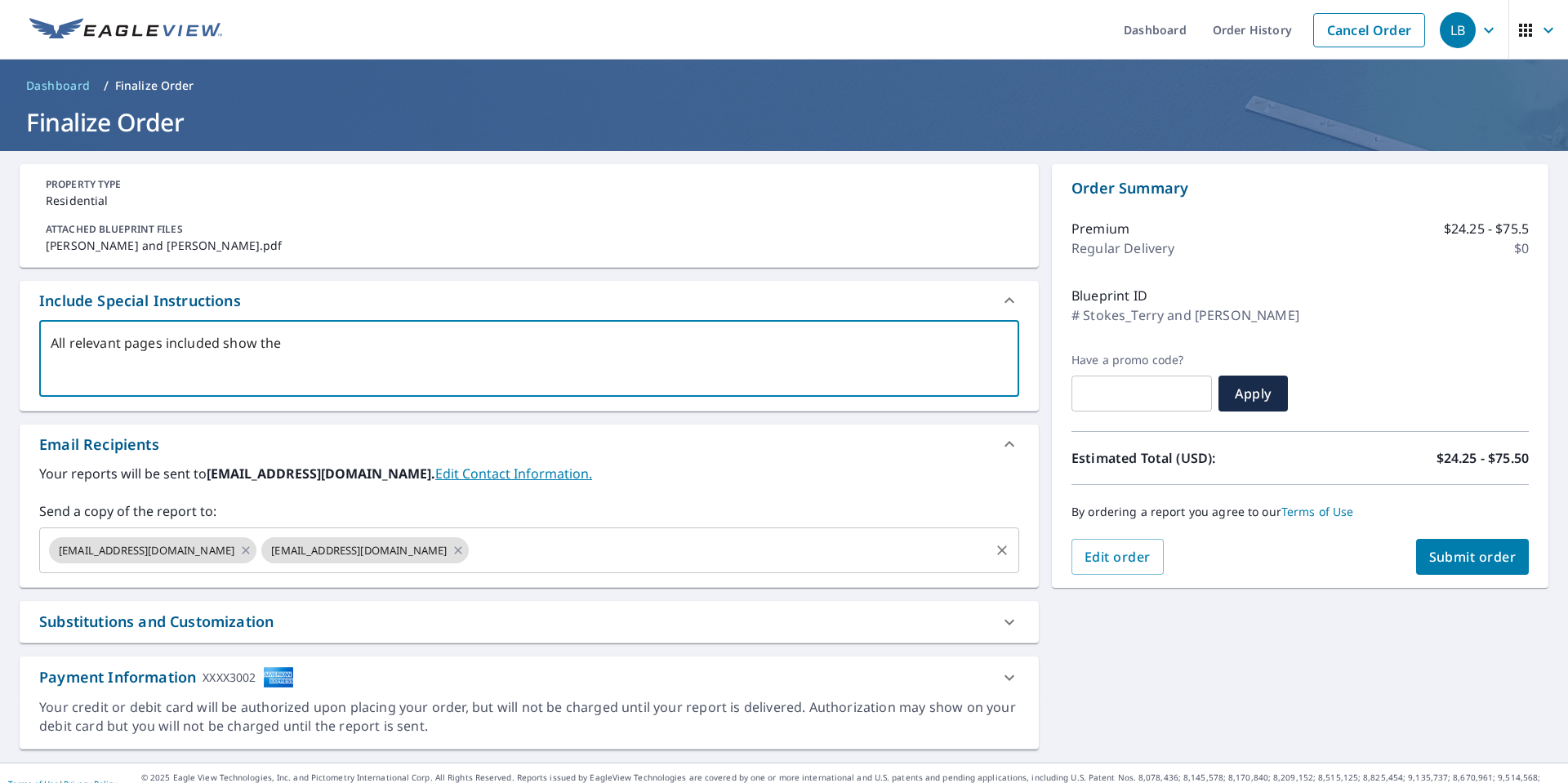
type textarea "x"
checkbox input "true"
type textarea "All relevant pages included show the r"
type textarea "x"
checkbox input "true"
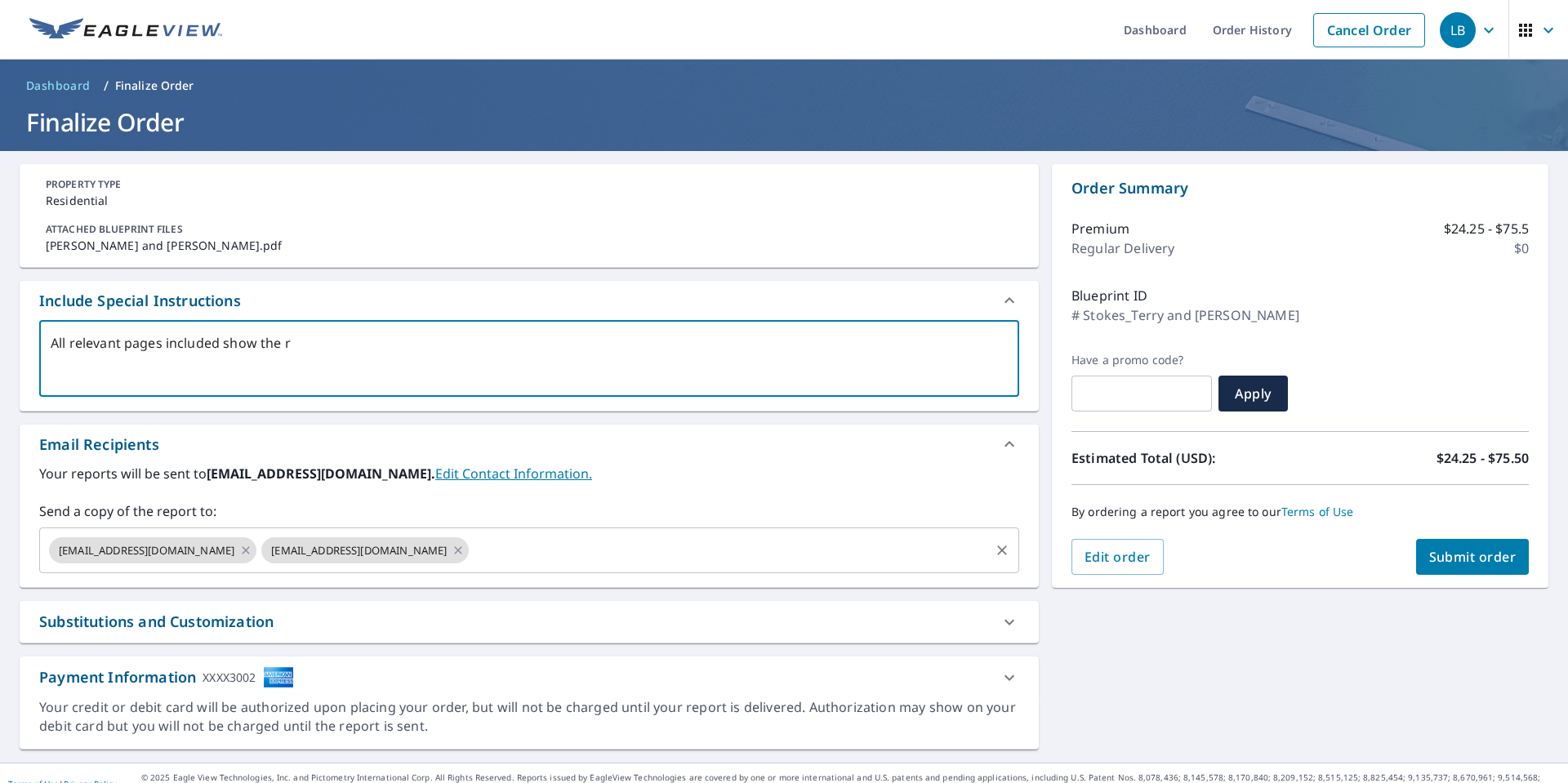
type textarea "All relevant pages included show the re"
type textarea "x"
checkbox input "true"
type textarea "All relevant pages included show the req"
type textarea "x"
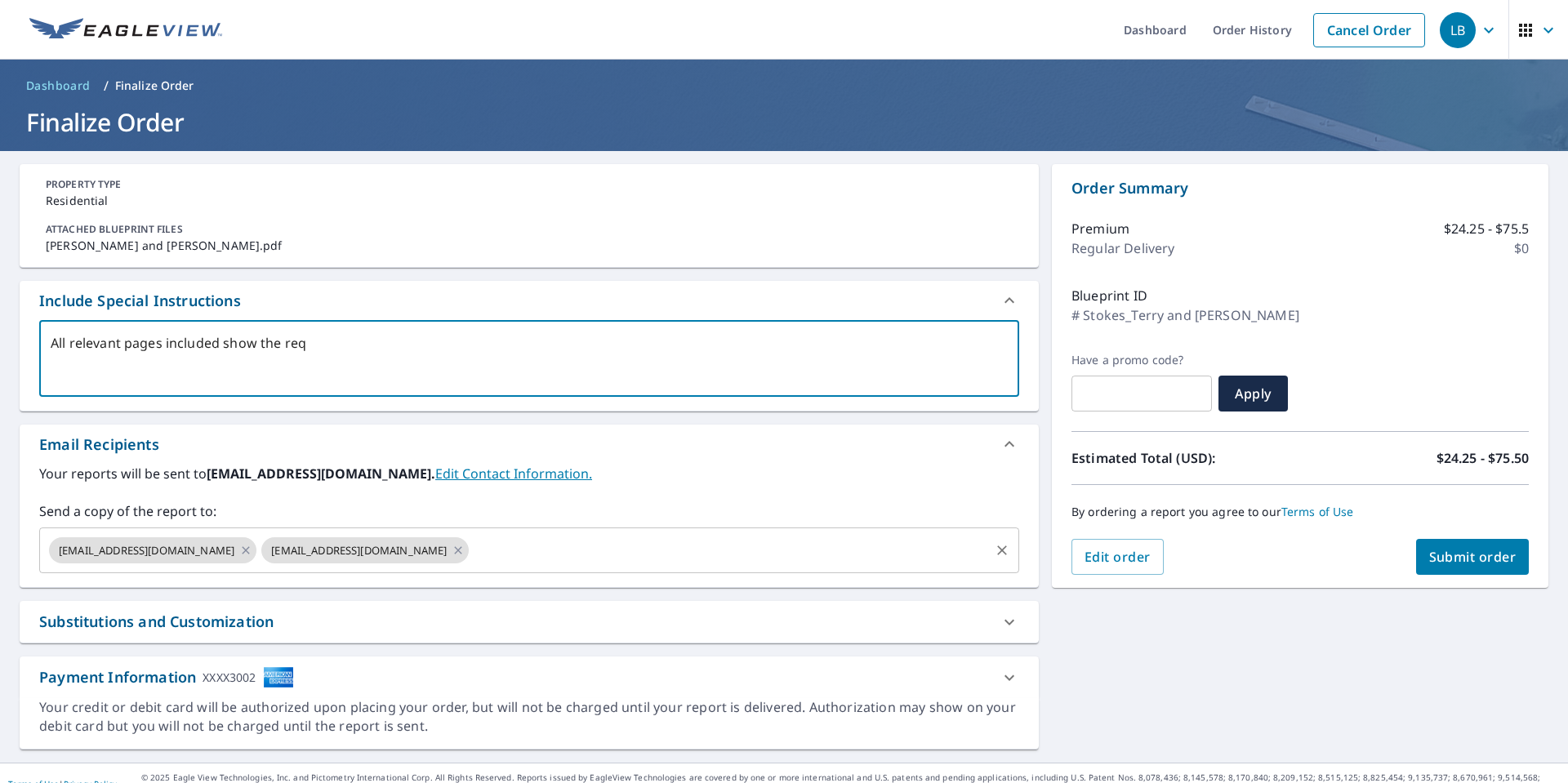
checkbox input "true"
type textarea "All relevant pages included show the requ"
type textarea "x"
checkbox input "true"
type textarea "All relevant pages included show the requi"
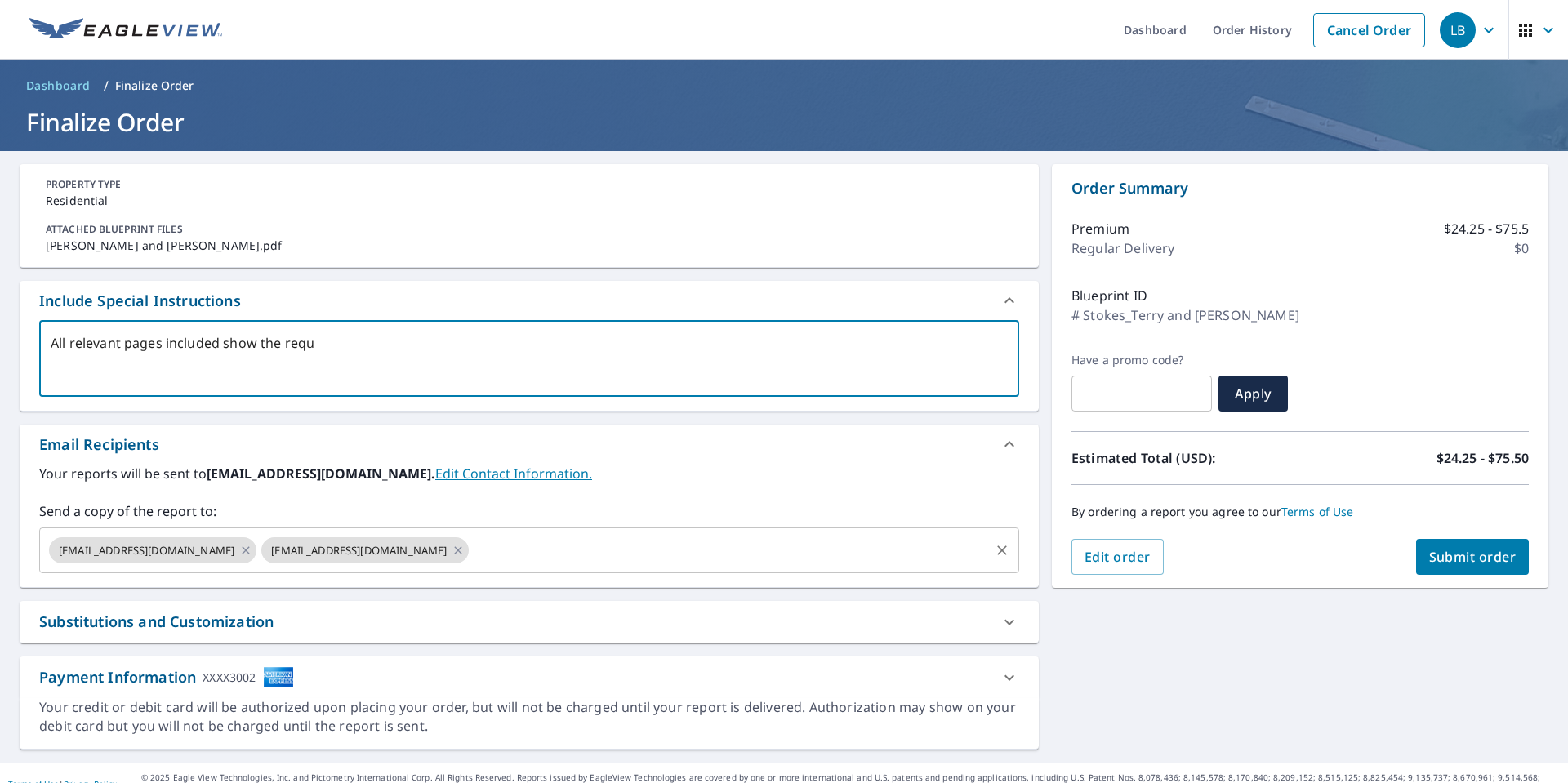
type textarea "x"
checkbox input "true"
type textarea "All relevant pages included show the requir"
type textarea "x"
checkbox input "true"
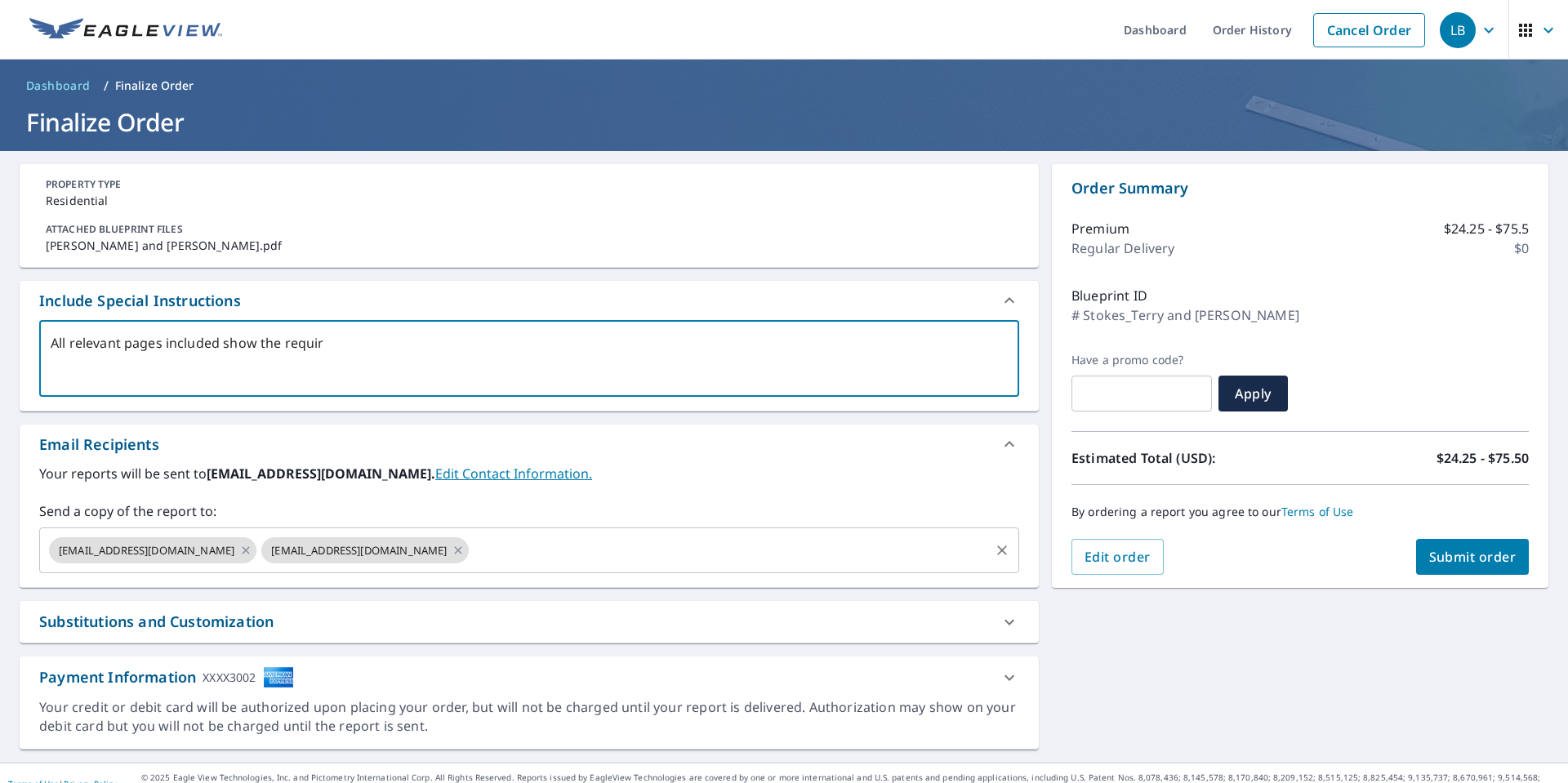
type textarea "All relevant pages included show the require"
type textarea "x"
checkbox input "true"
type textarea "All relevant pages included show the required"
type textarea "x"
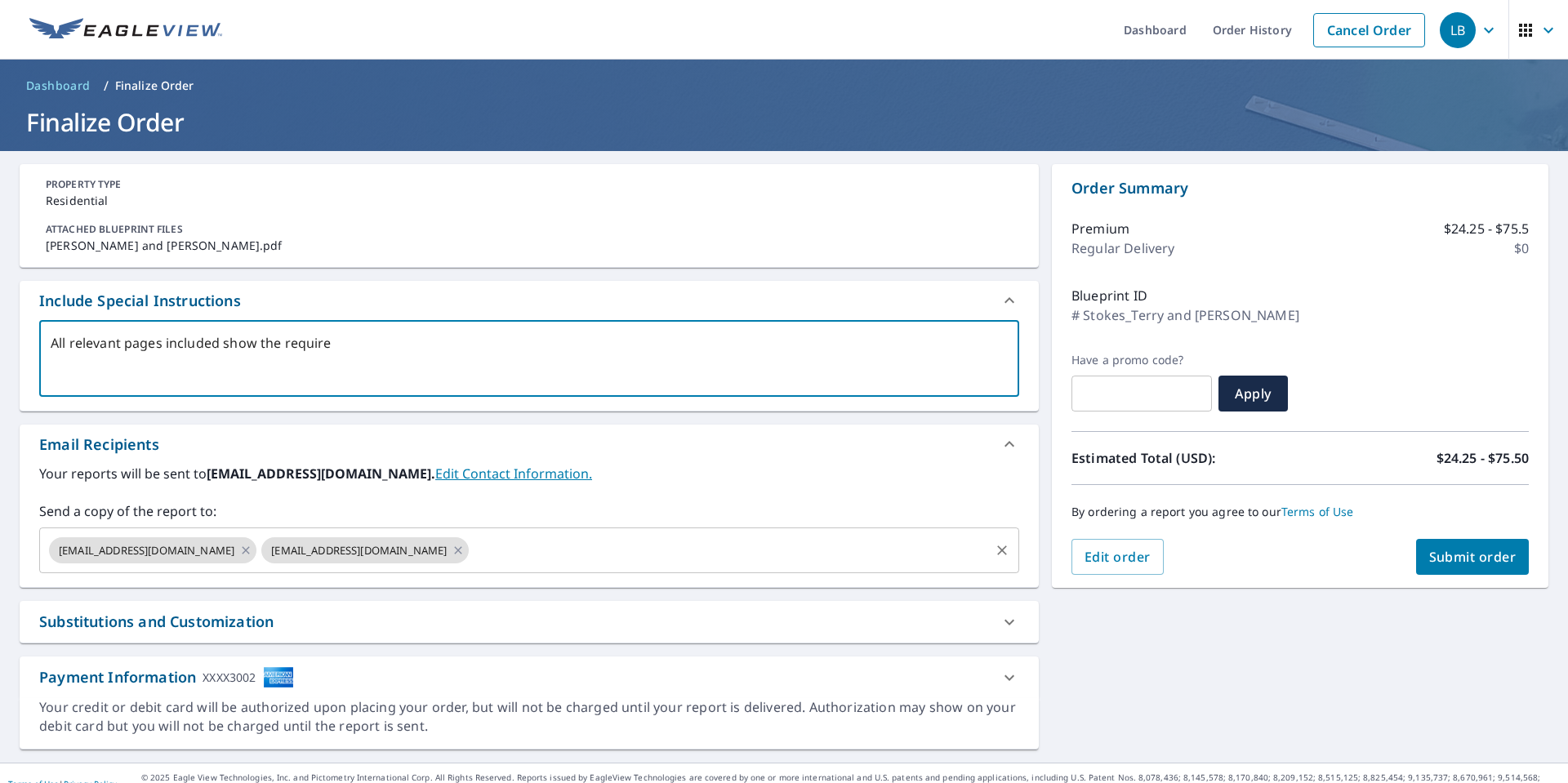
checkbox input "true"
type textarea "All relevant pages included show the required"
type textarea "x"
checkbox input "true"
type textarea "All relevant pages included show the required i"
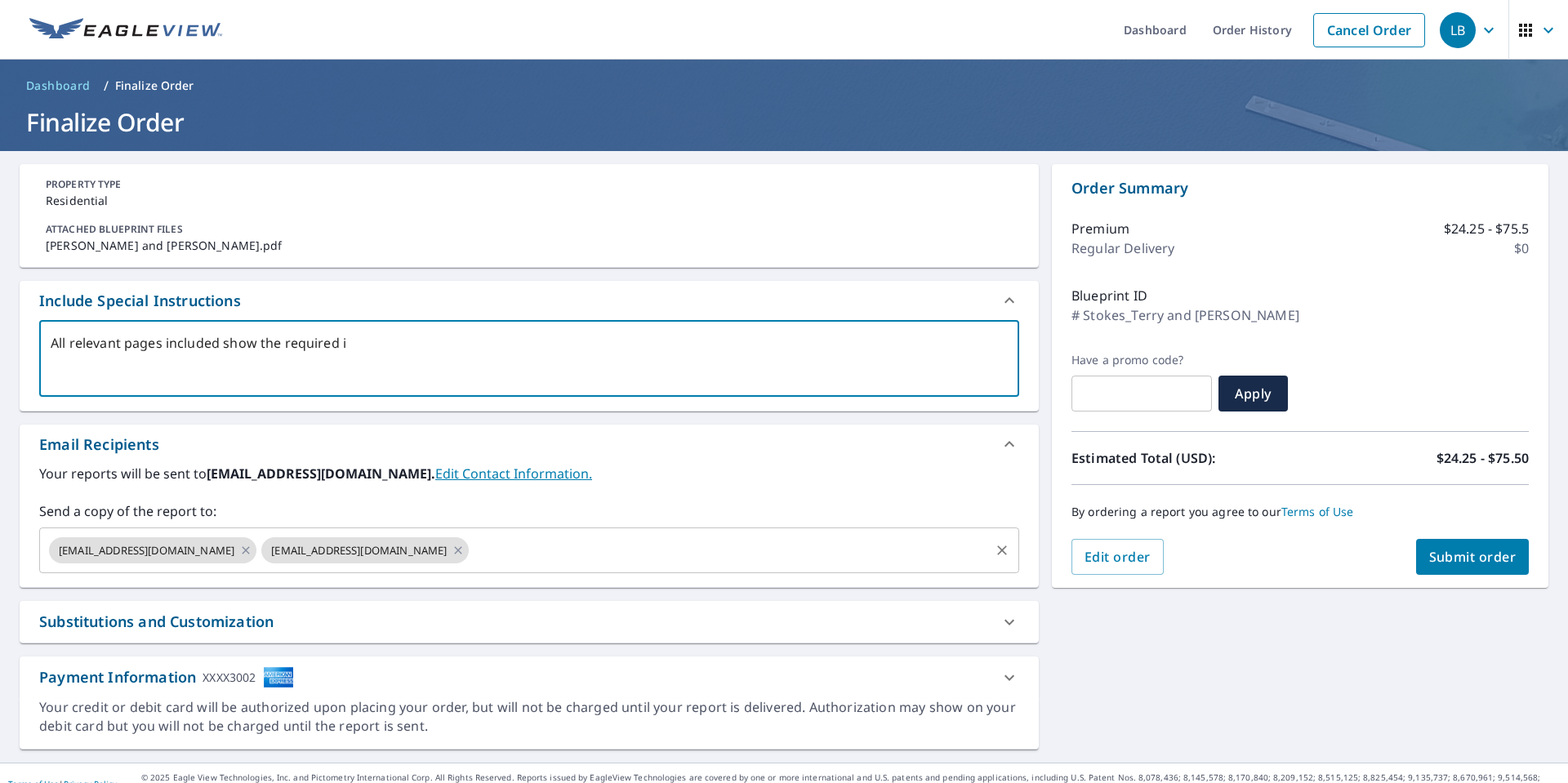
type textarea "x"
checkbox input "true"
type textarea "All relevant pages included show the required in"
type textarea "x"
checkbox input "true"
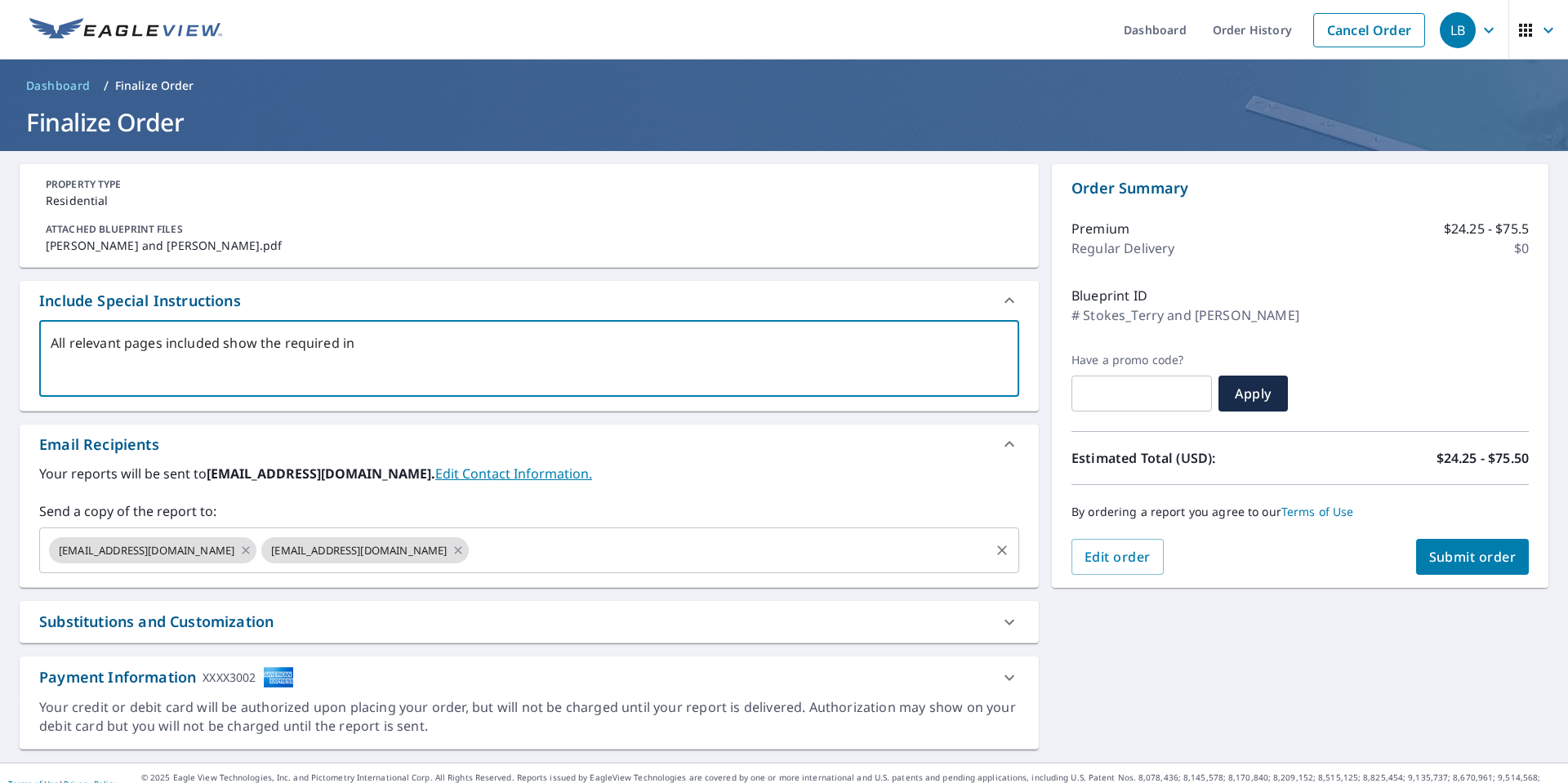
type textarea "All relevant pages included show the required inf"
type textarea "x"
checkbox input "true"
type textarea "All relevant pages included show the required info"
type textarea "x"
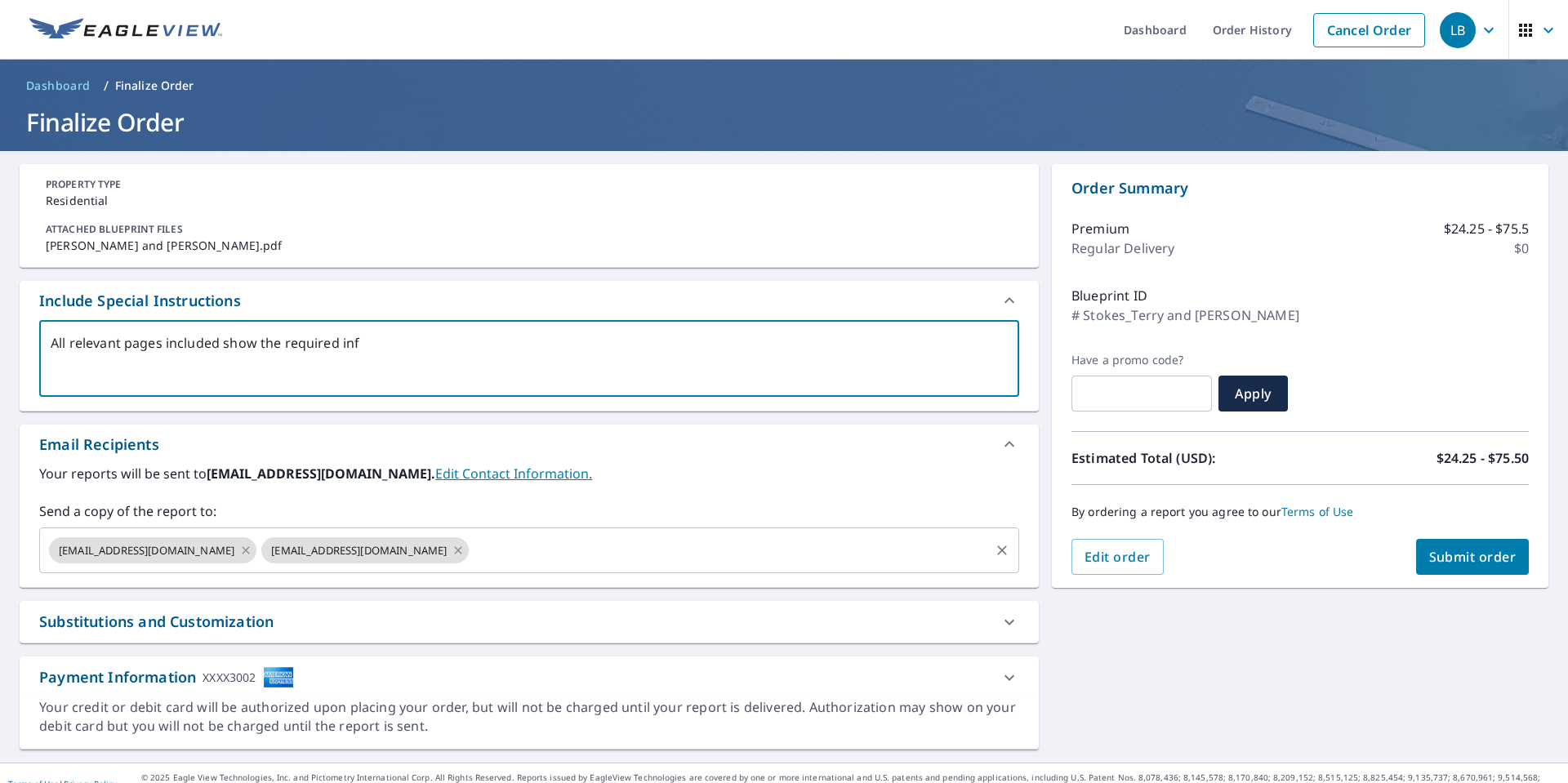
checkbox input "true"
type textarea "All relevant pages included show the required infor"
type textarea "x"
checkbox input "true"
type textarea "All relevant pages included show the required inform"
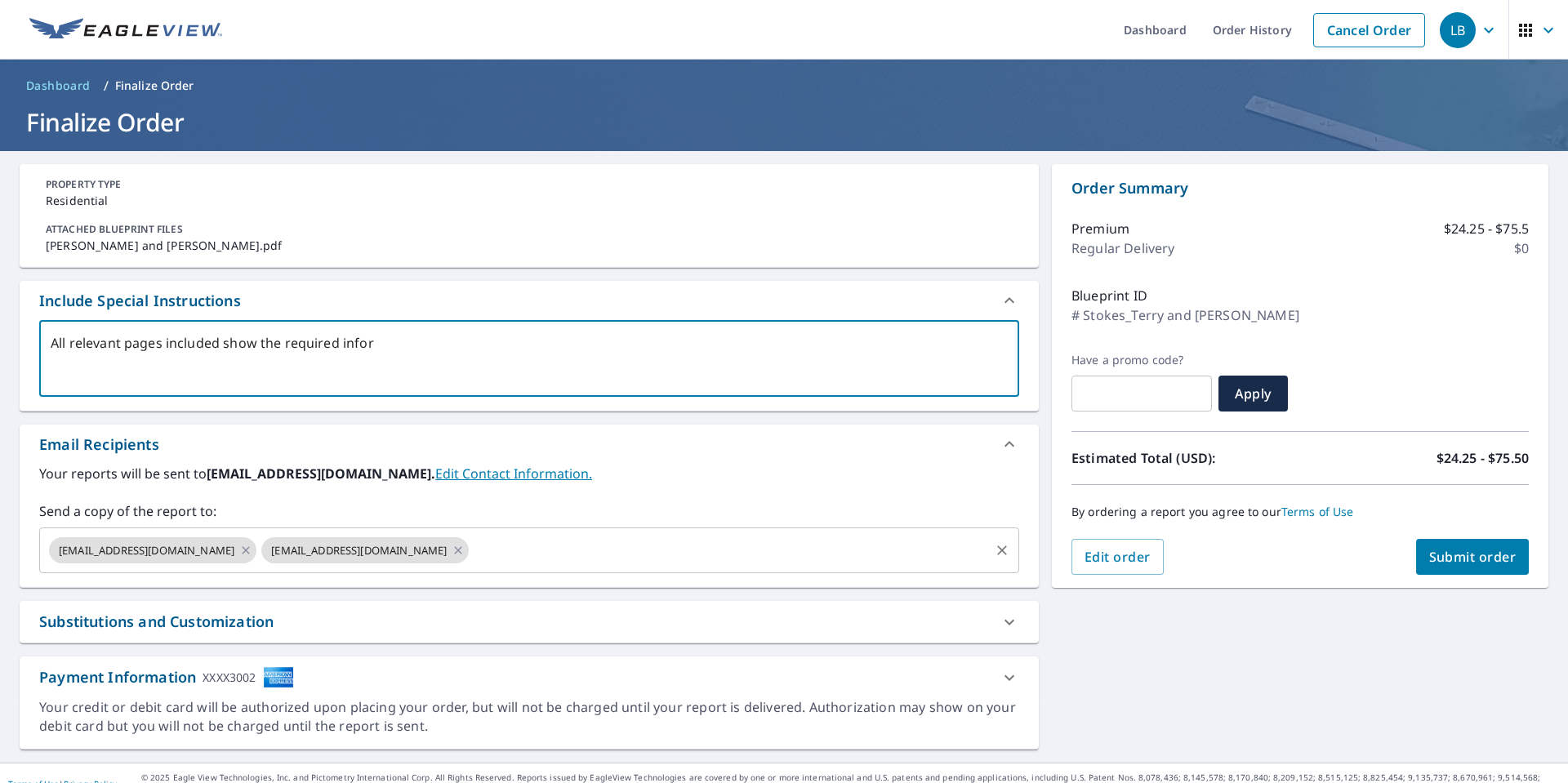
type textarea "x"
checkbox input "true"
type textarea "All relevant pages included show the required informa"
type textarea "x"
checkbox input "true"
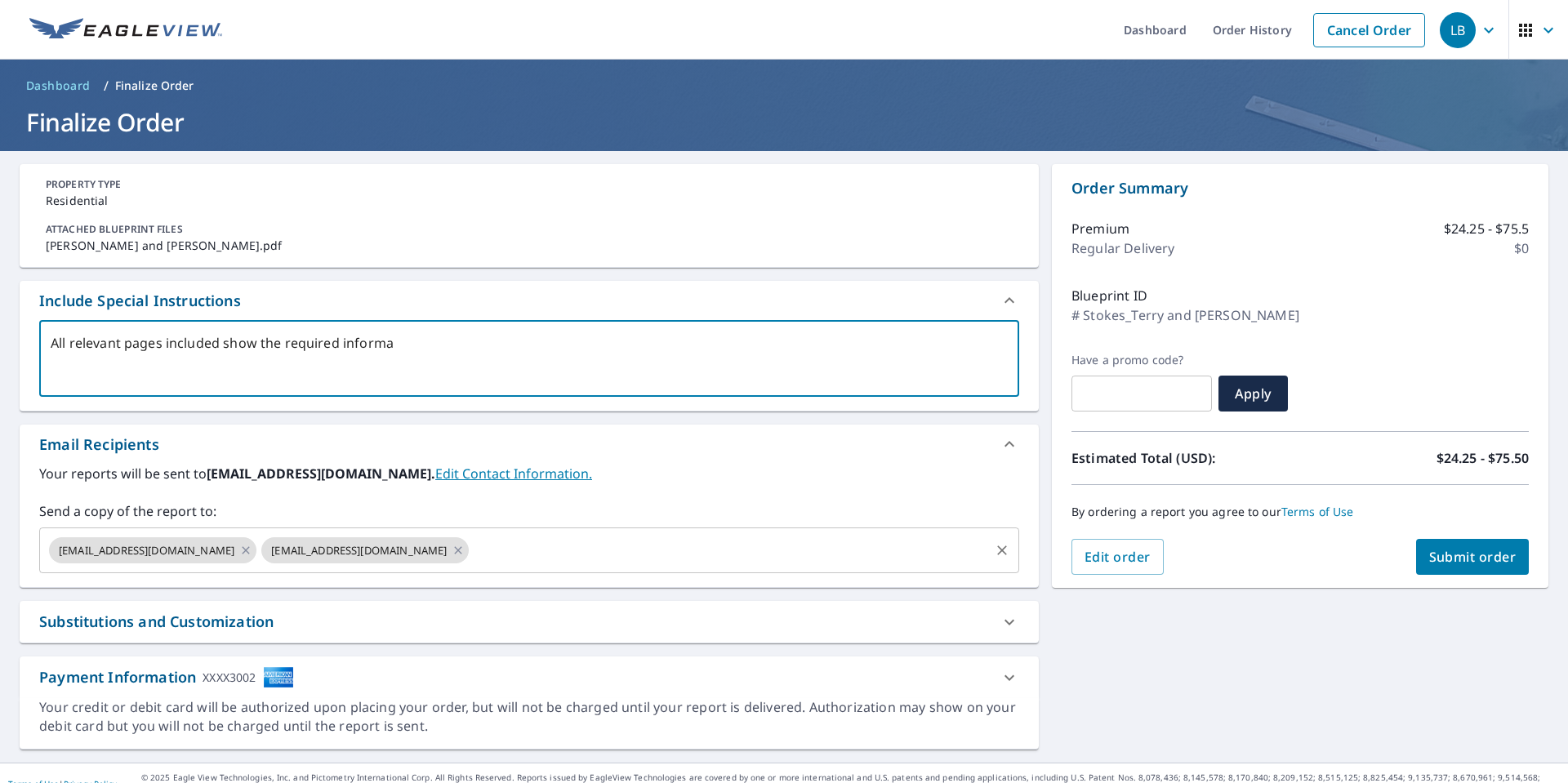
type textarea "All relevant pages included show the required informat"
type textarea "x"
checkbox input "true"
type textarea "All relevant pages included show the required informati"
type textarea "x"
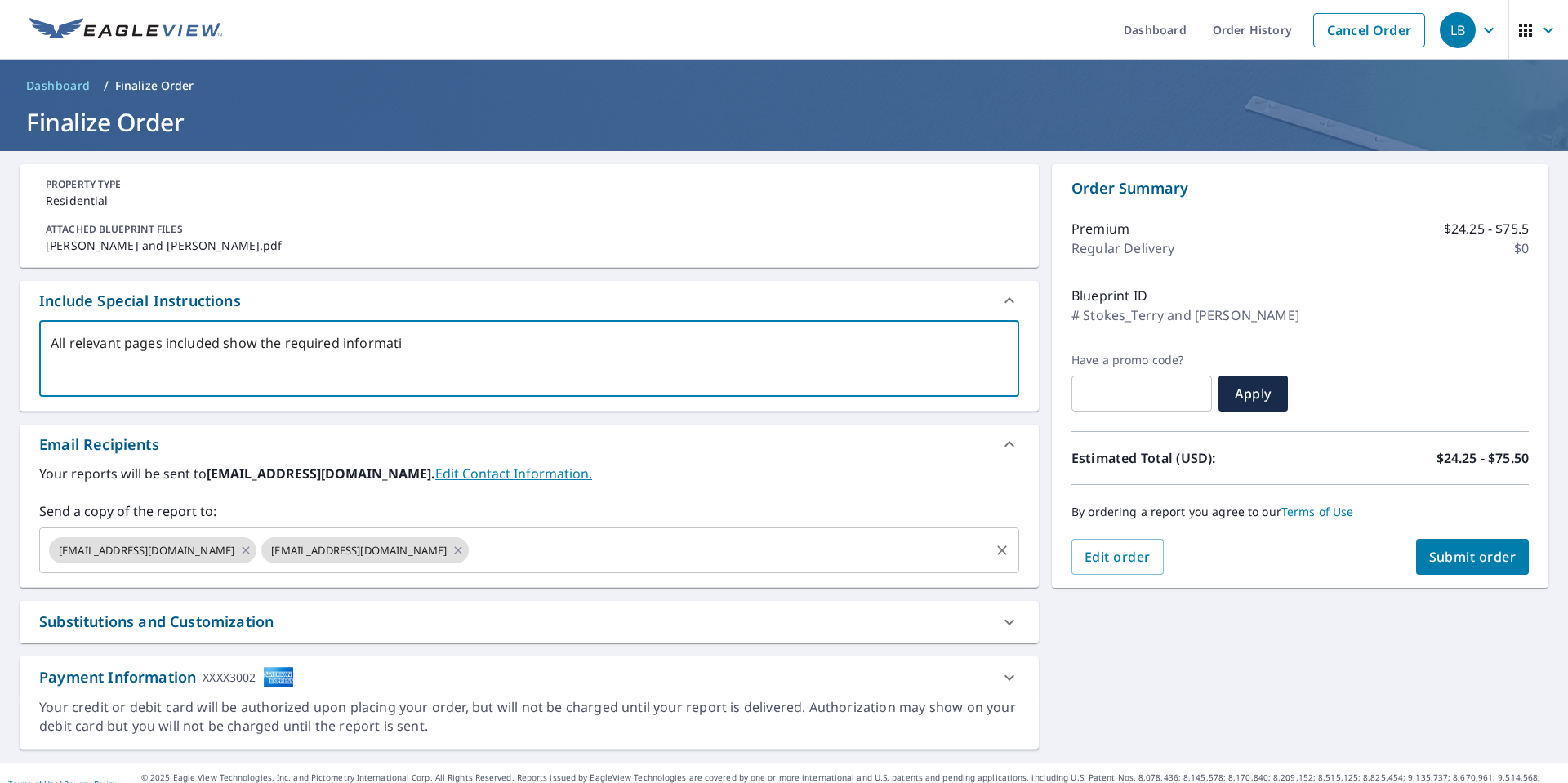
checkbox input "true"
type textarea "All relevant pages included show the required informatio"
type textarea "x"
checkbox input "true"
type textarea "All relevant pages included show the required information"
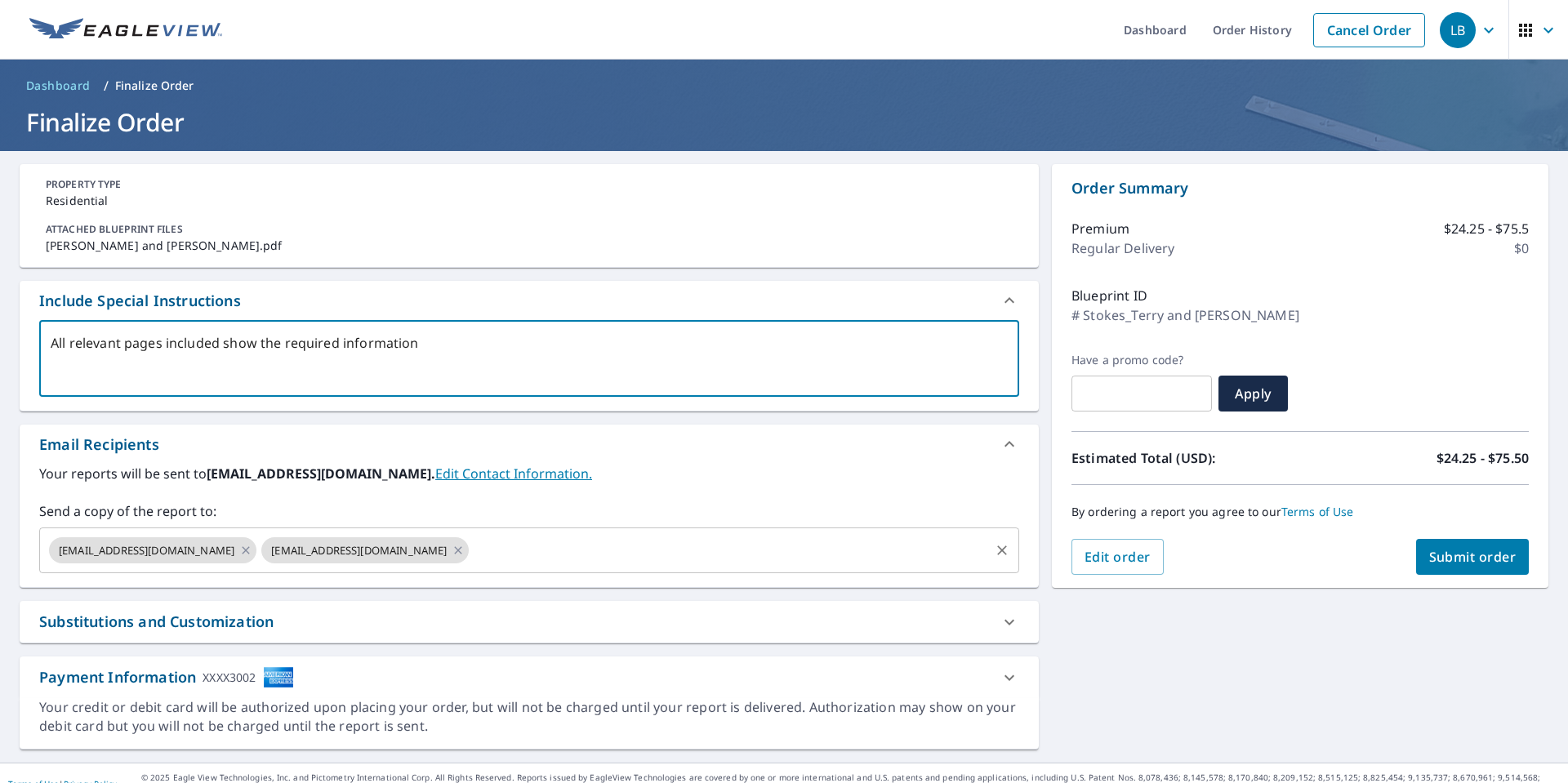
type textarea "x"
checkbox input "true"
type textarea "All relevant pages included show the required information."
type textarea "x"
checkbox input "true"
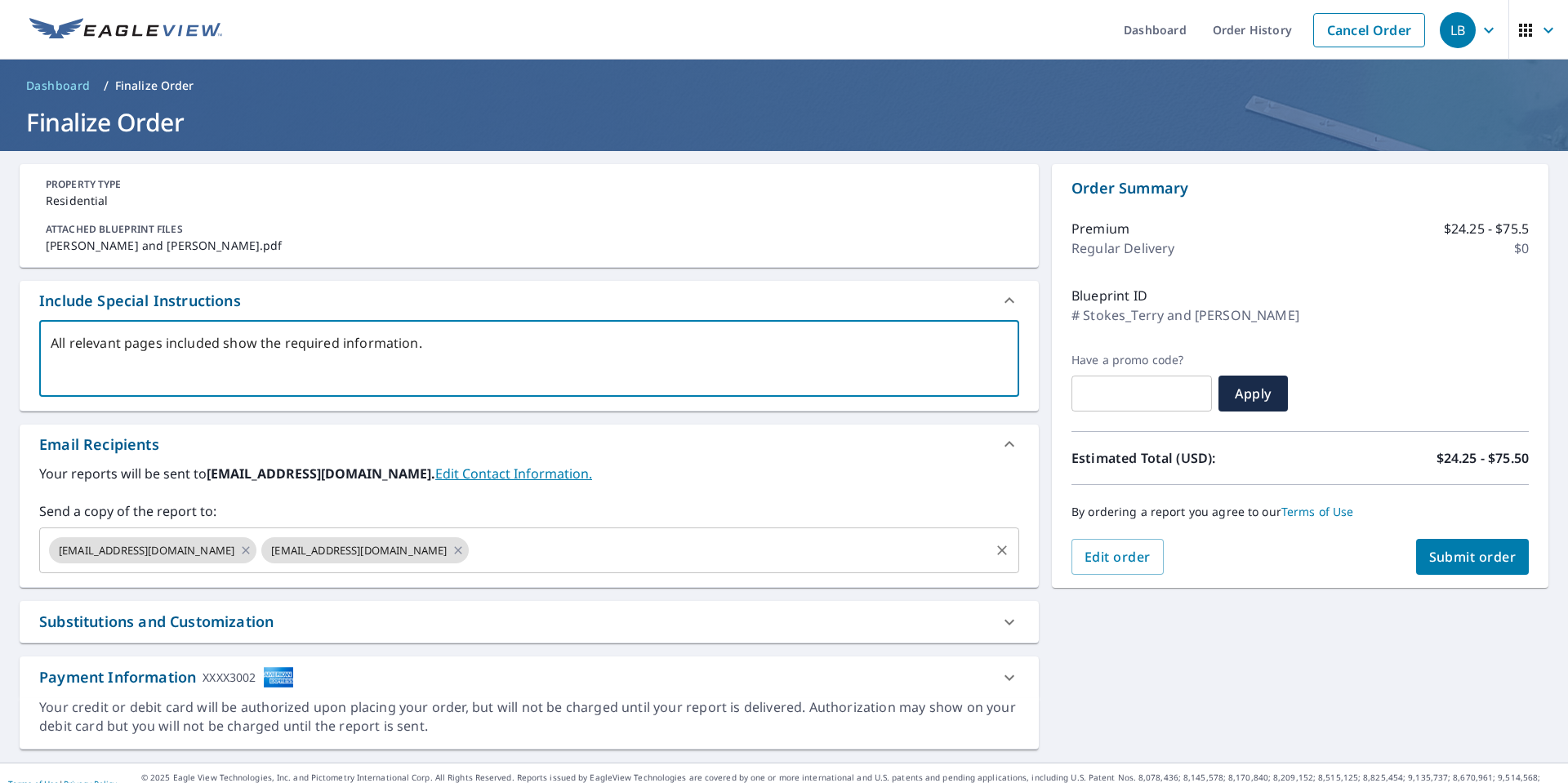
scroll to position [21, 0]
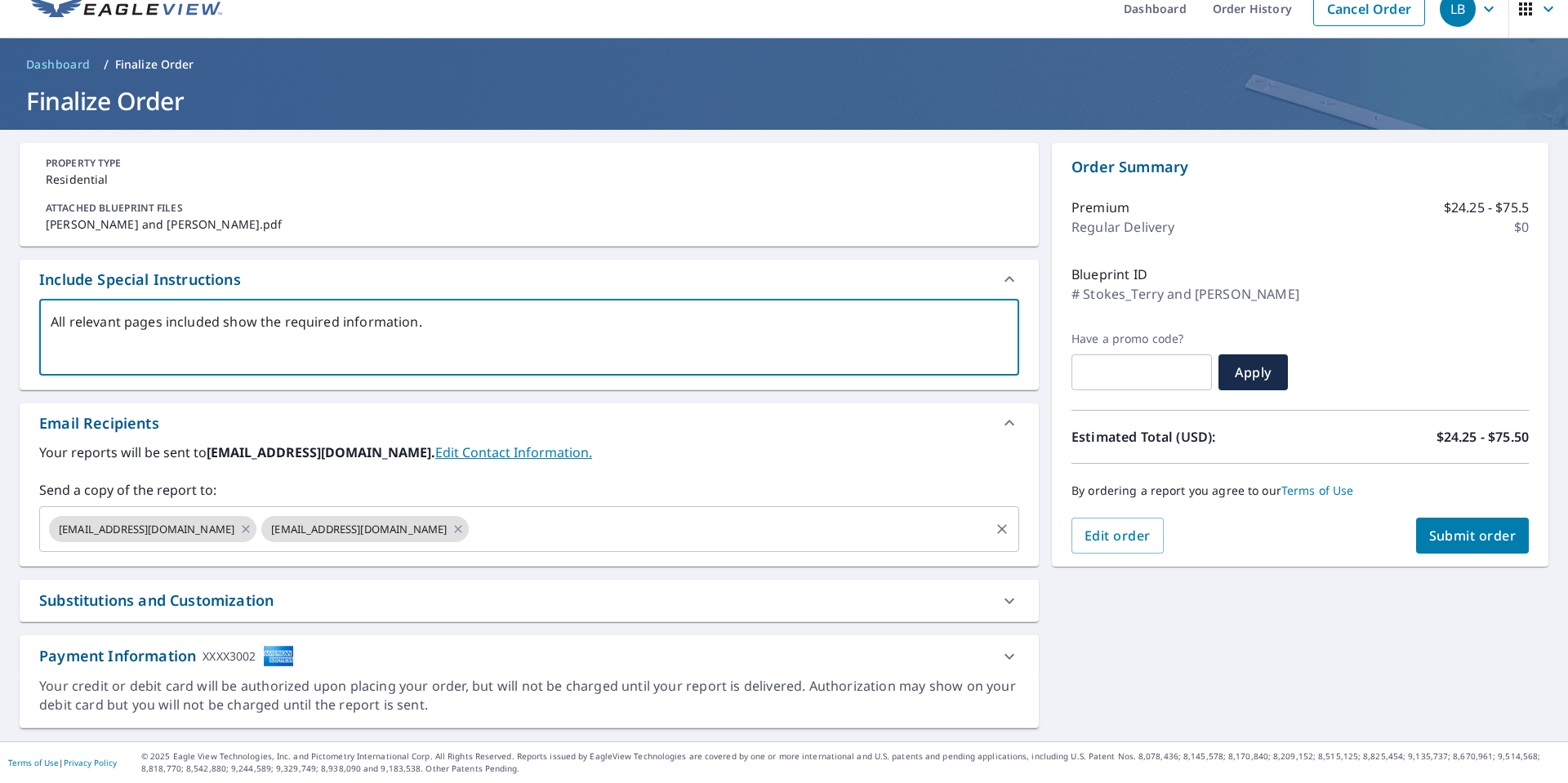
type textarea "All relevant pages included show the required information."
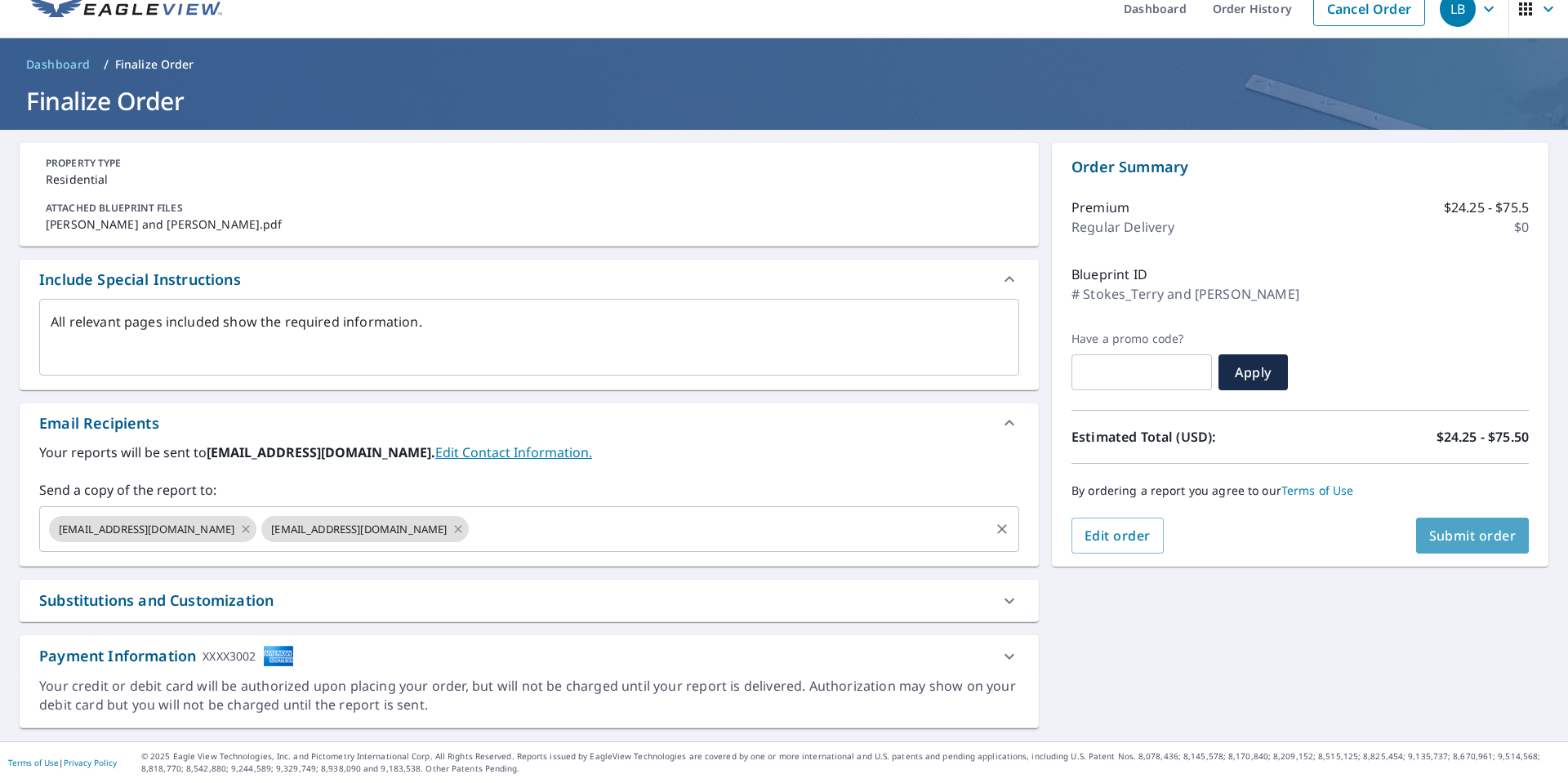
click at [1429, 535] on span "Submit order" at bounding box center [1473, 536] width 88 height 18
type textarea "x"
checkbox input "true"
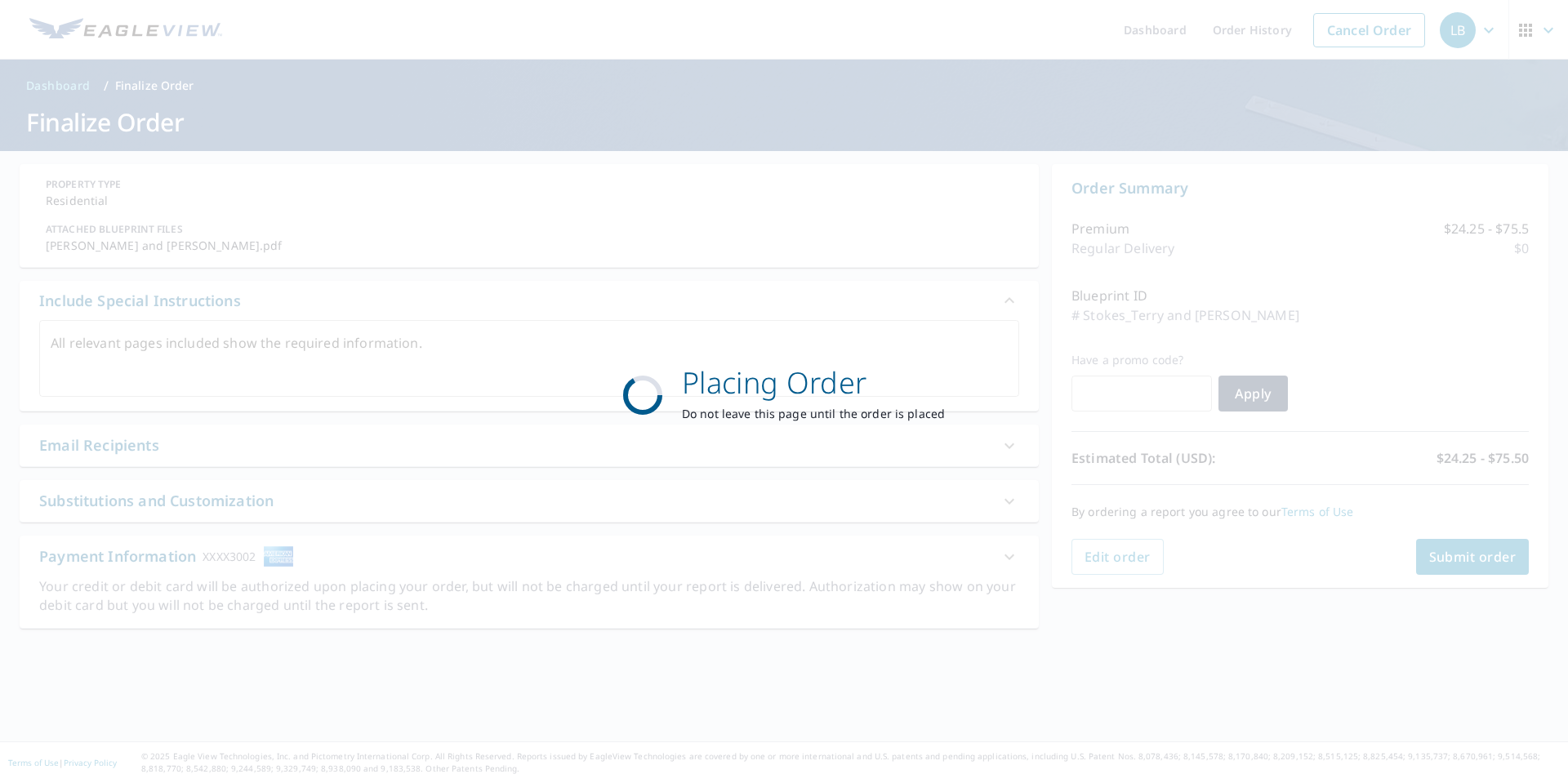
scroll to position [0, 0]
